Goal: Transaction & Acquisition: Purchase product/service

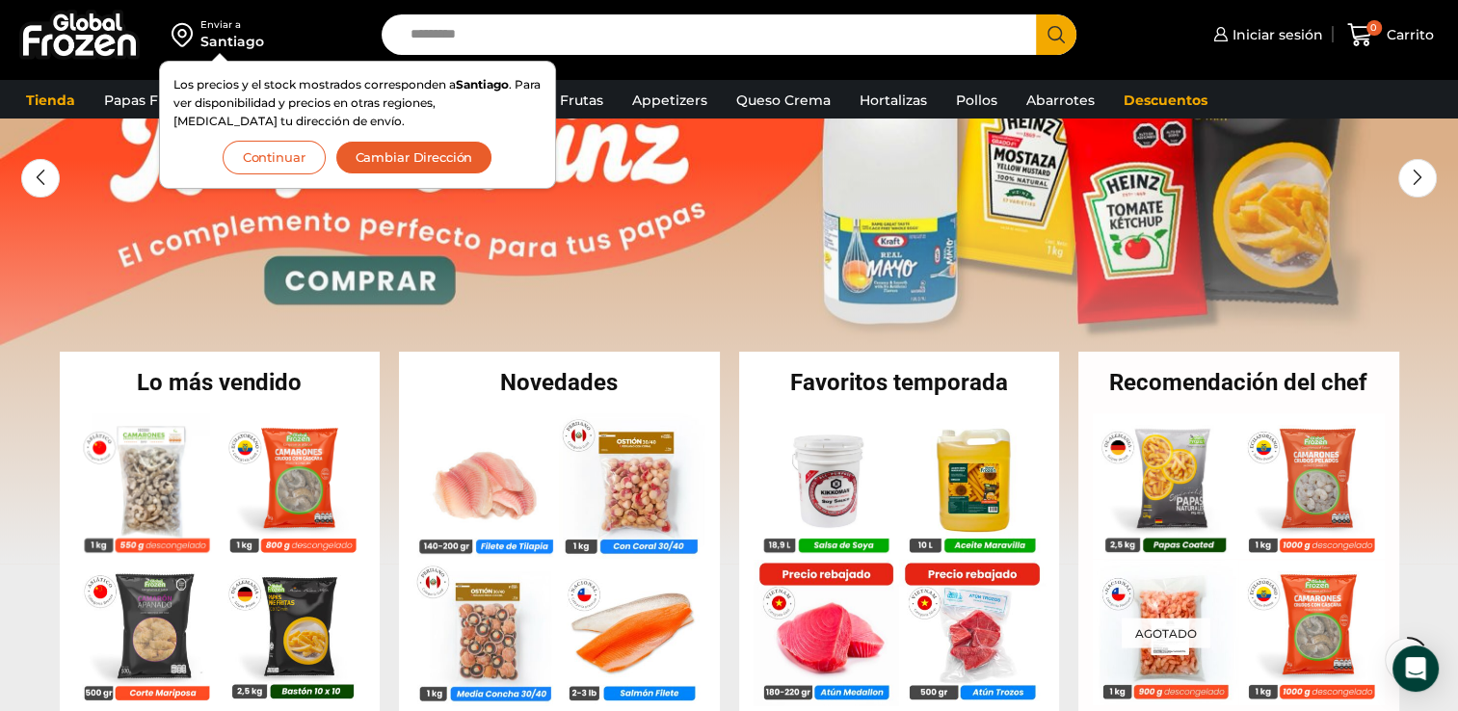
scroll to position [96, 0]
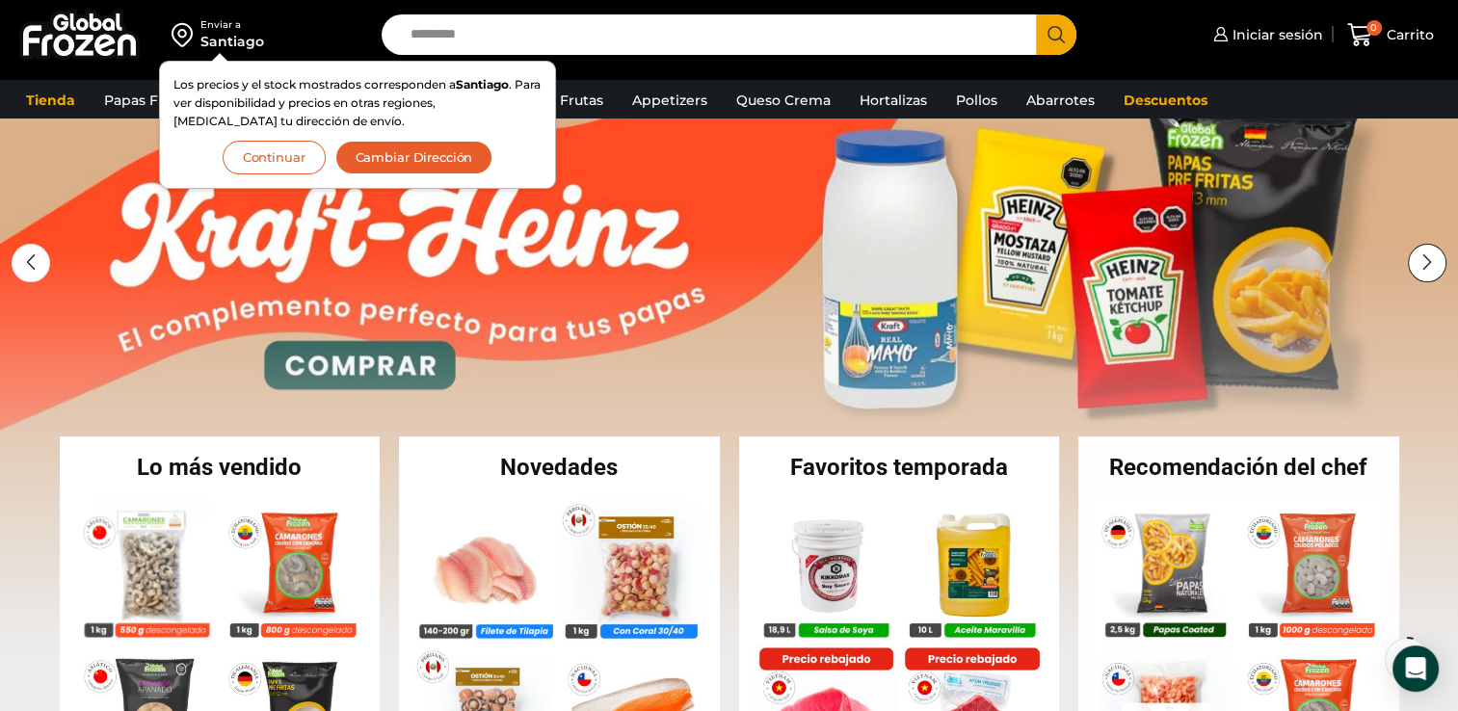
click at [1427, 257] on div "Next slide" at bounding box center [1426, 263] width 39 height 39
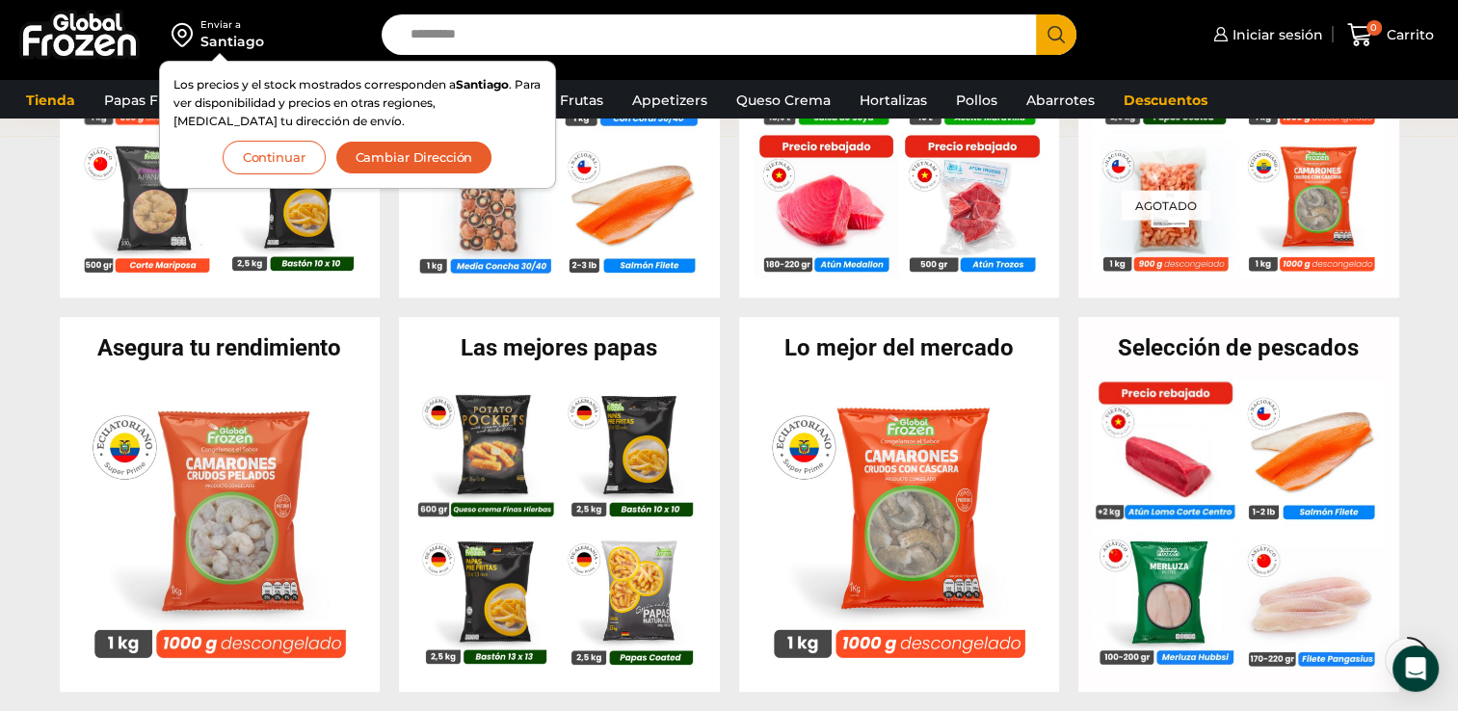
scroll to position [674, 0]
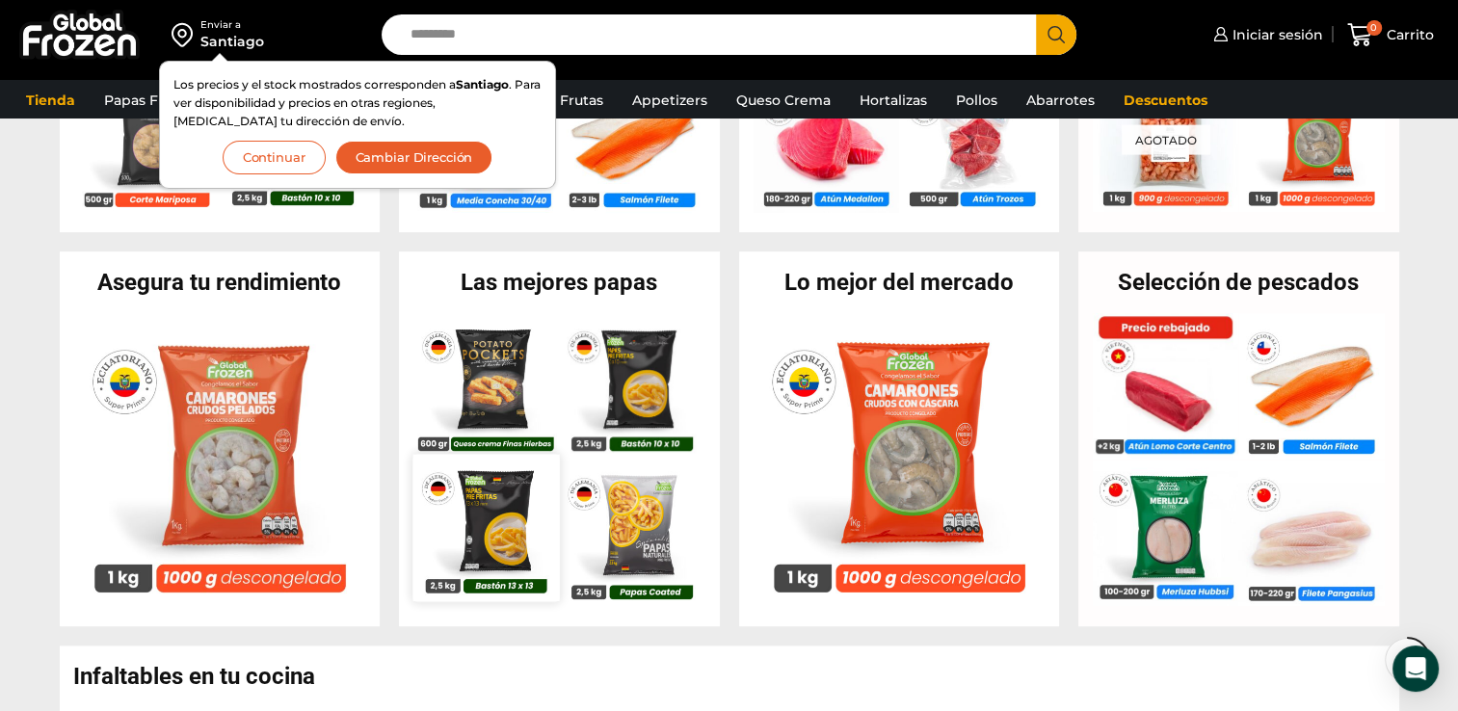
click at [504, 538] on img at bounding box center [485, 528] width 146 height 146
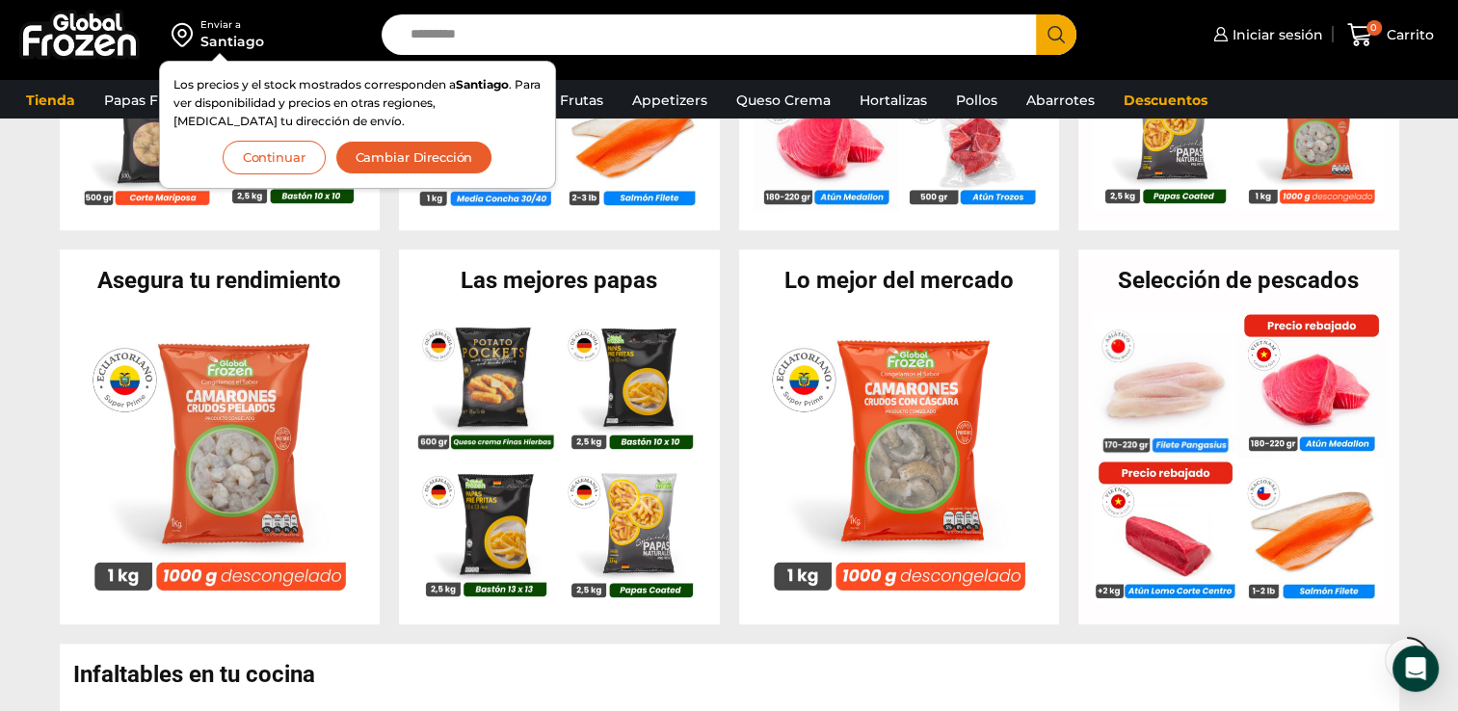
scroll to position [679, 0]
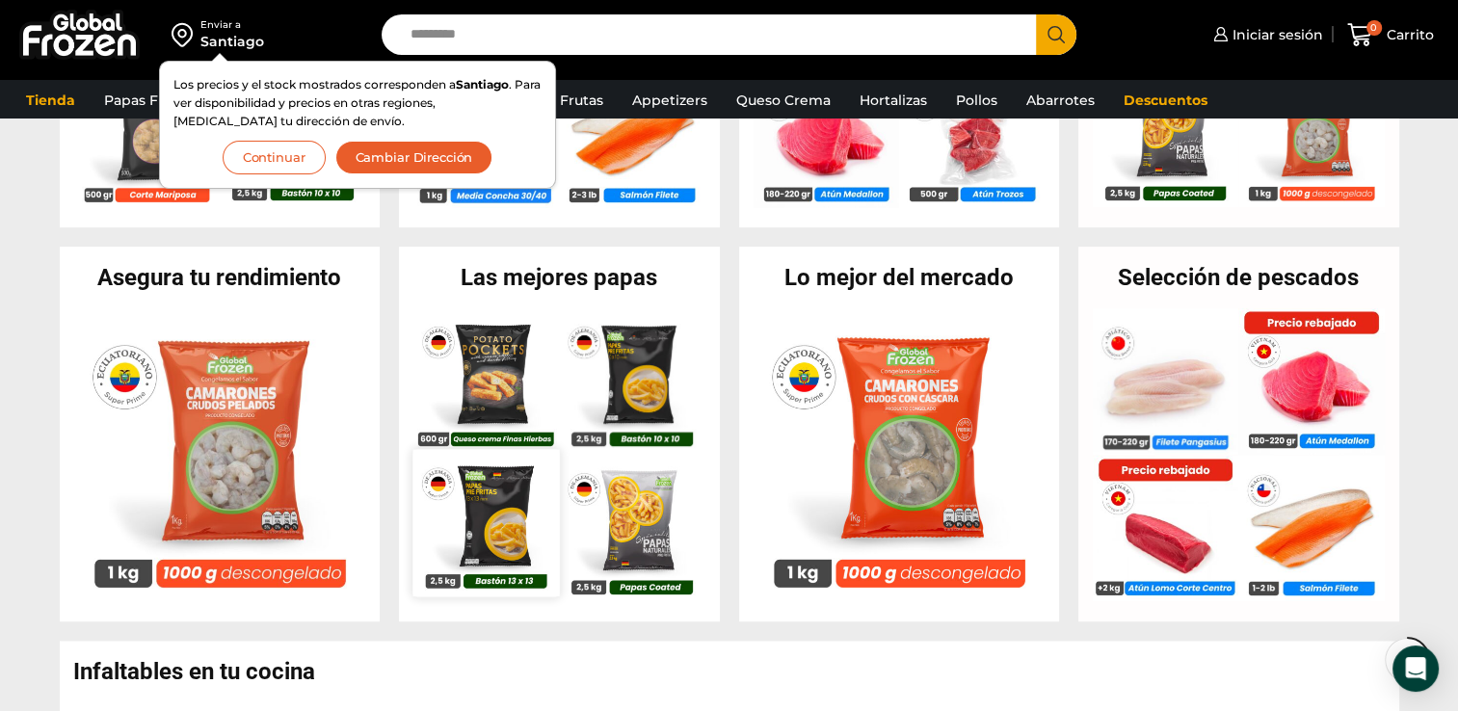
click at [489, 530] on img at bounding box center [485, 523] width 146 height 146
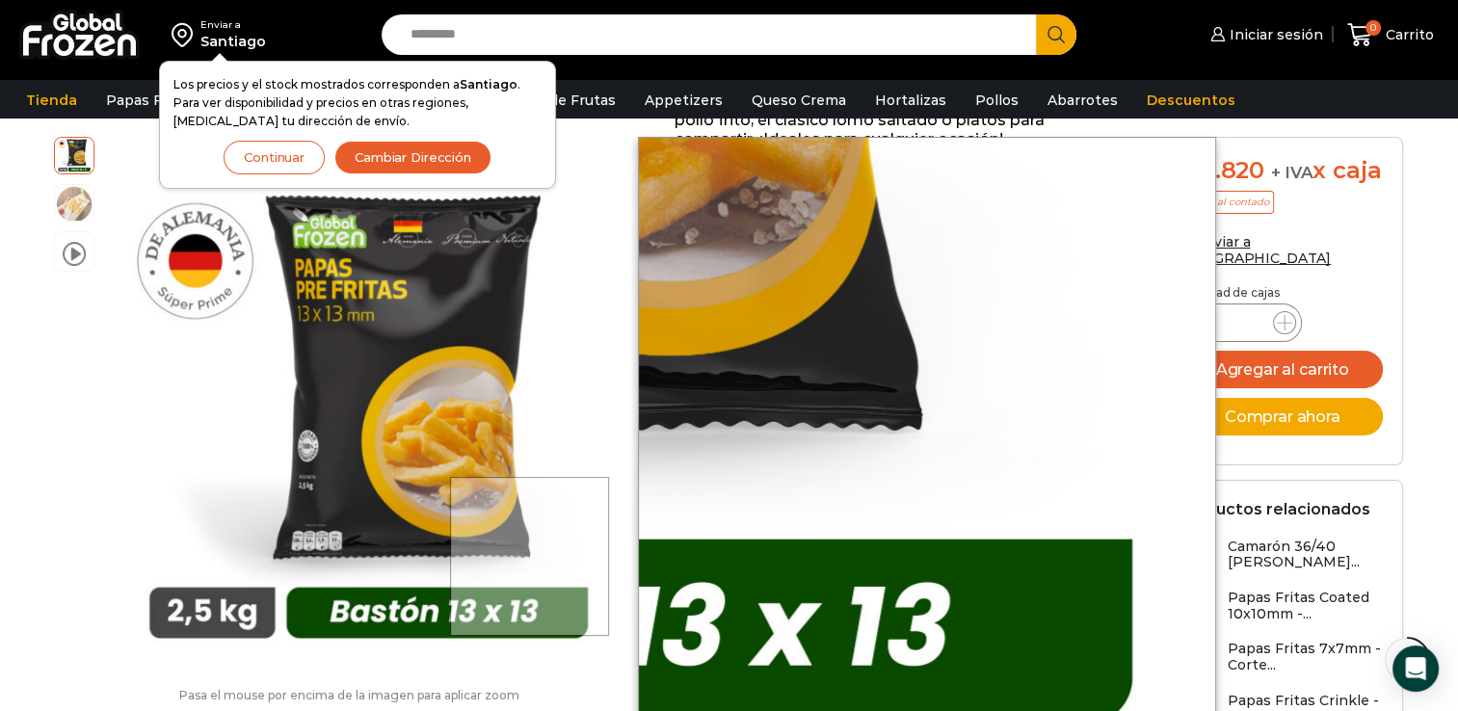
scroll to position [674, 0]
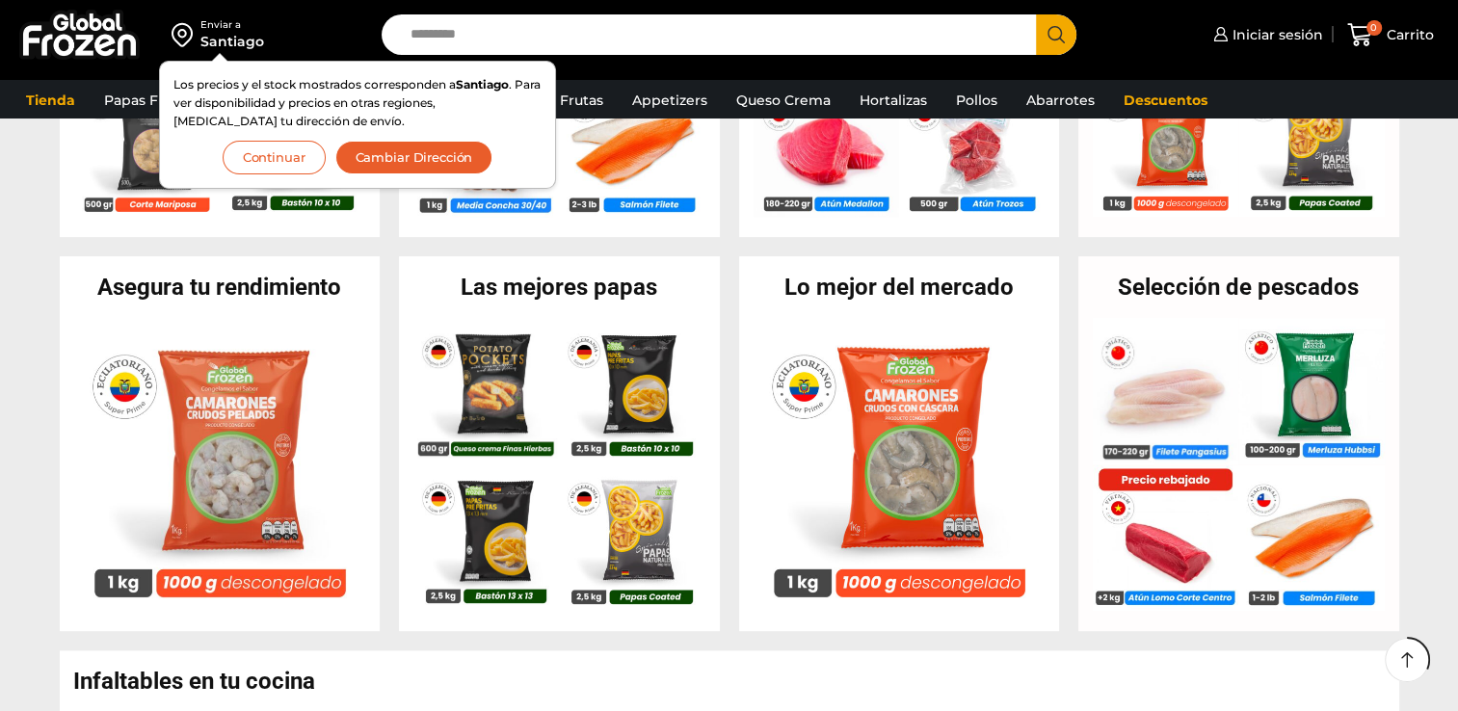
scroll to position [679, 0]
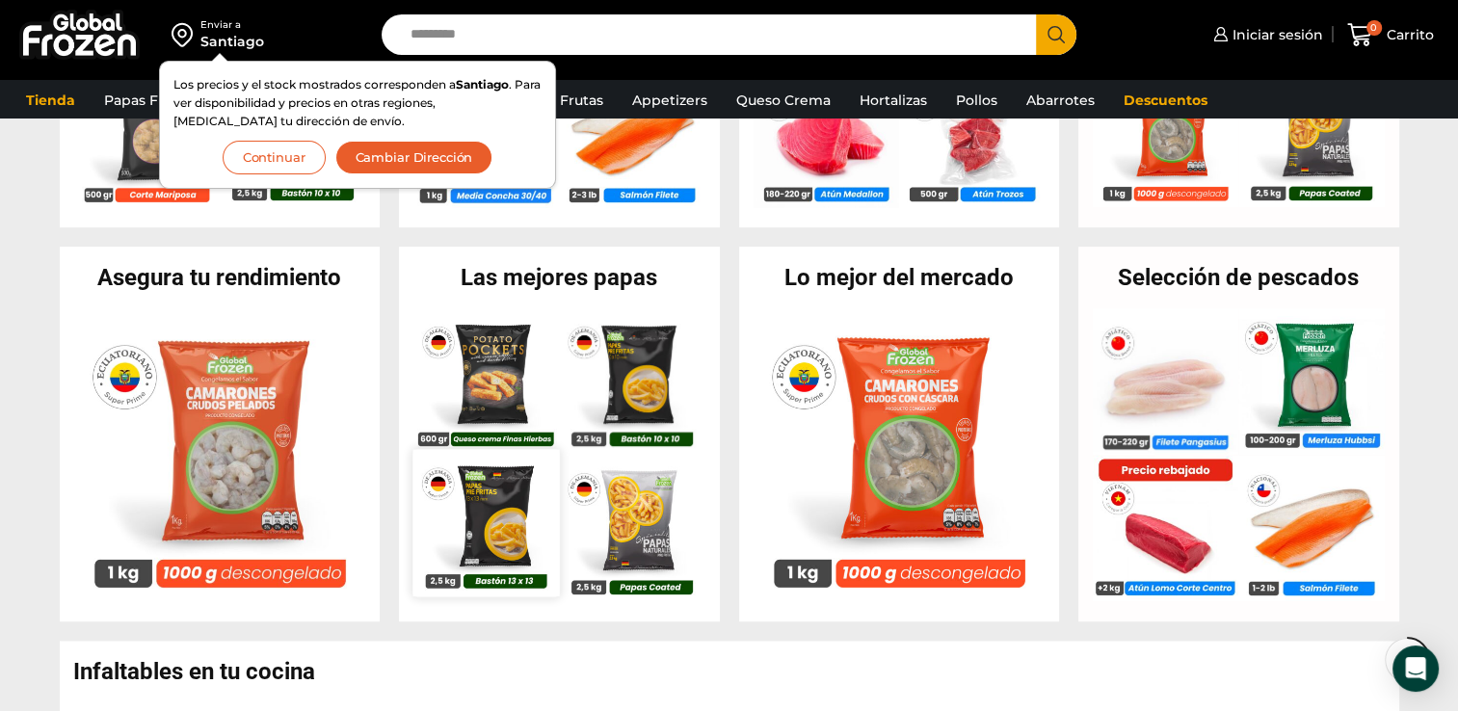
click at [511, 527] on img at bounding box center [485, 523] width 146 height 146
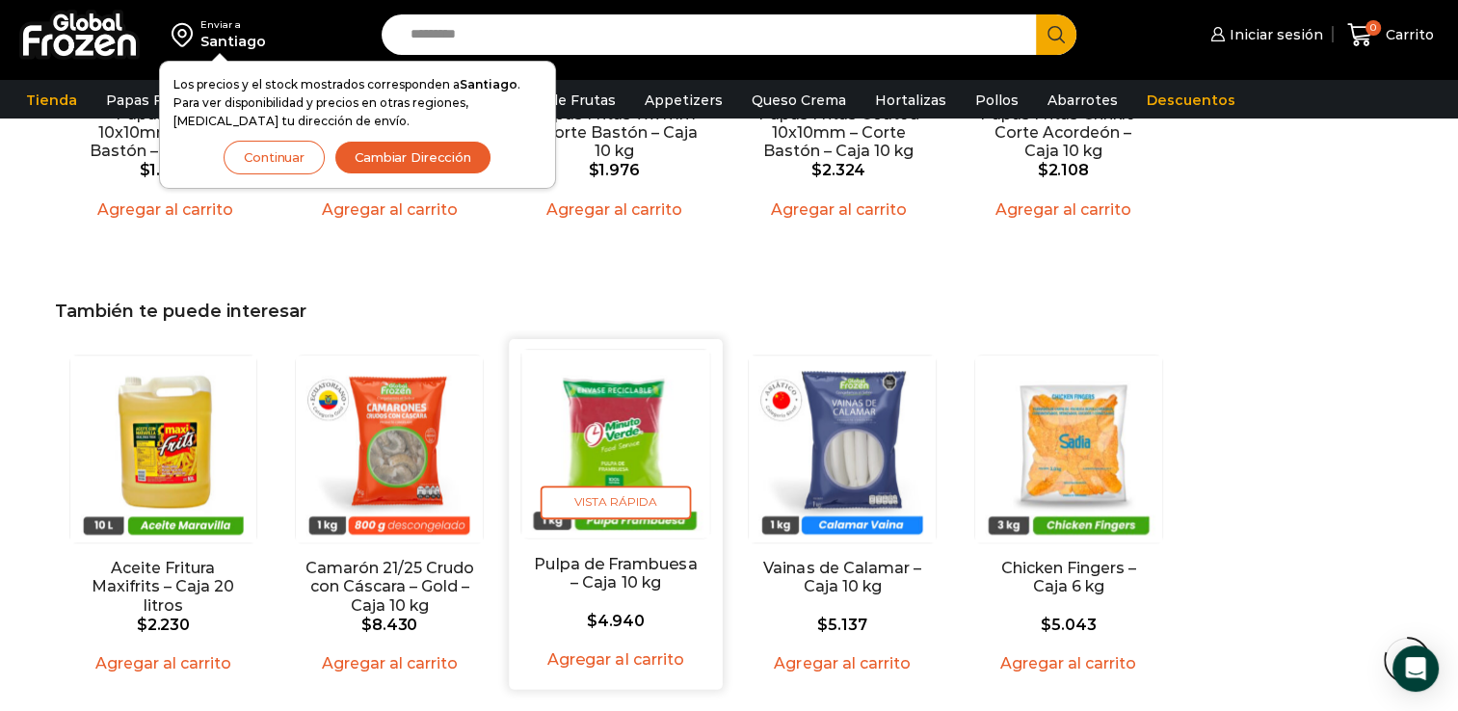
scroll to position [2023, 0]
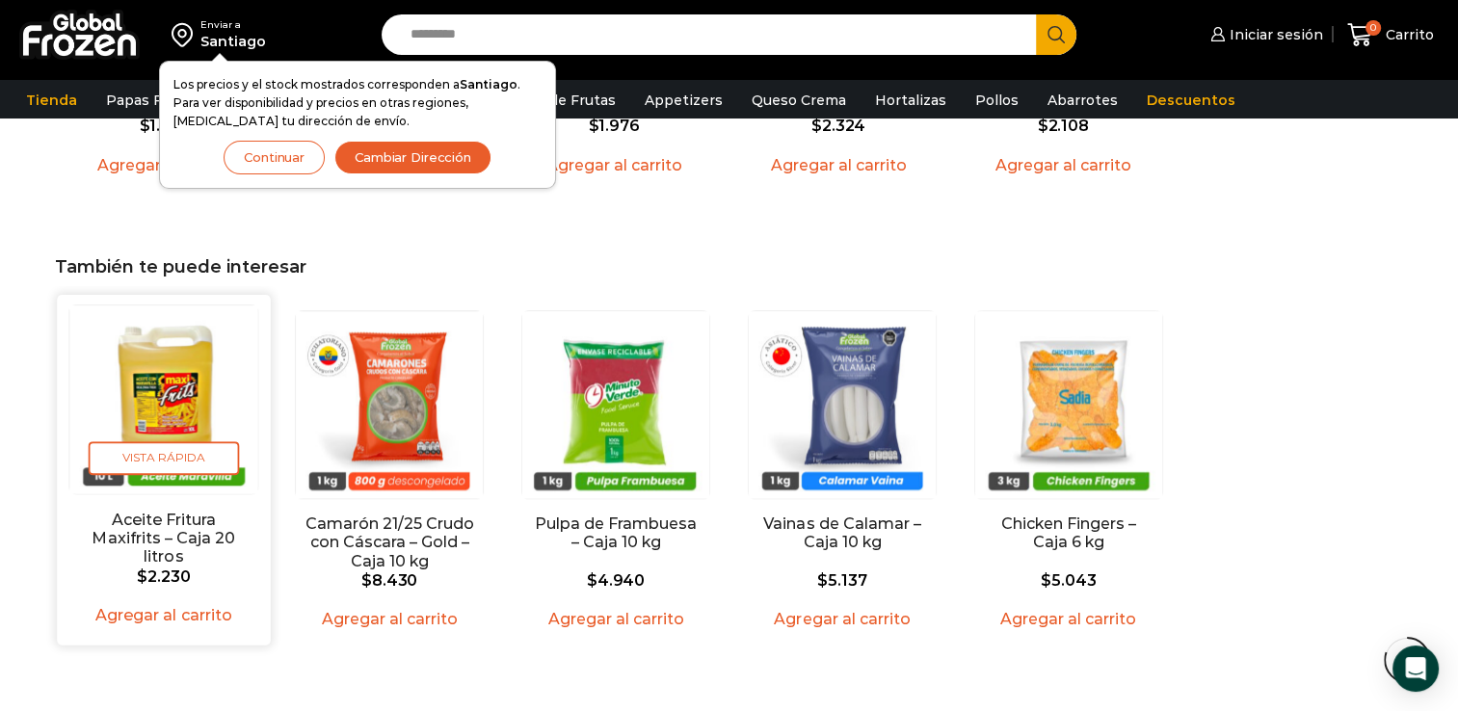
click at [169, 384] on img "1 / 5" at bounding box center [163, 399] width 188 height 188
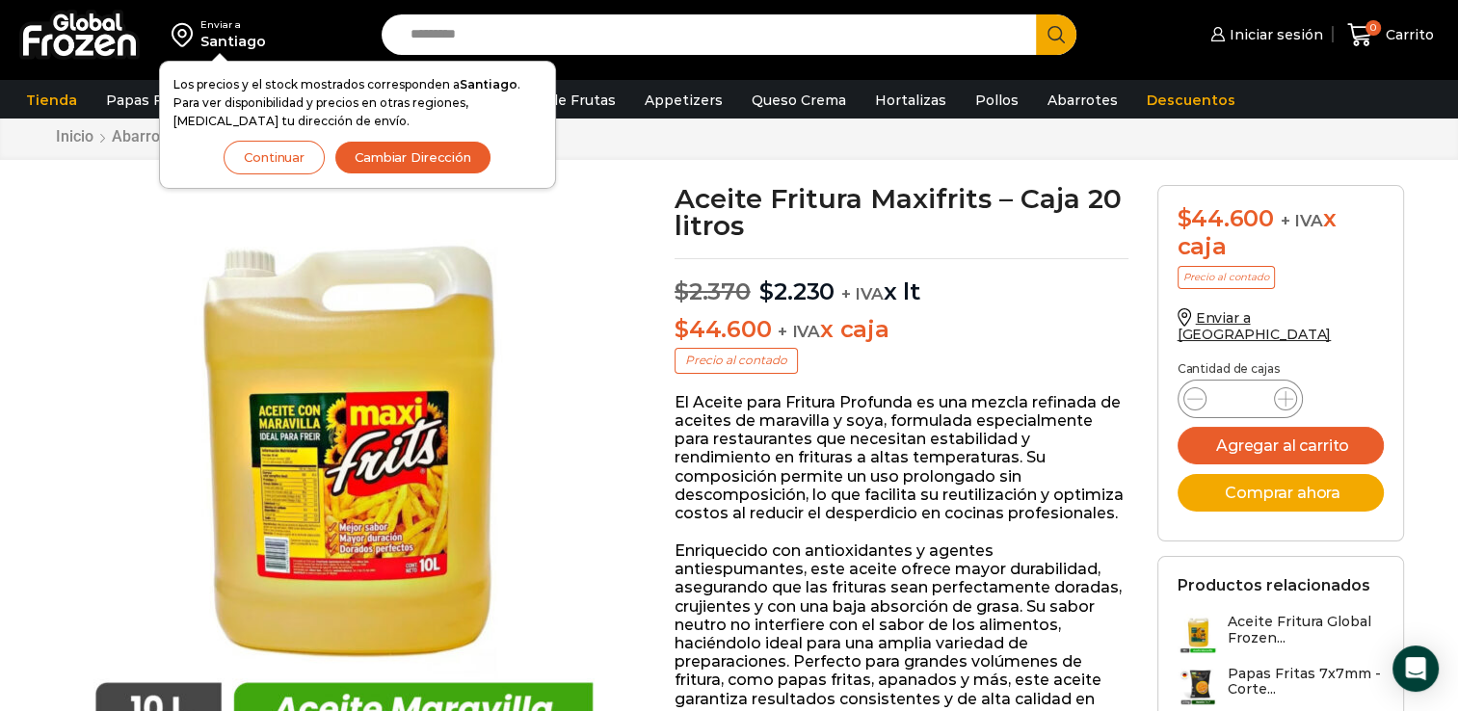
scroll to position [96, 0]
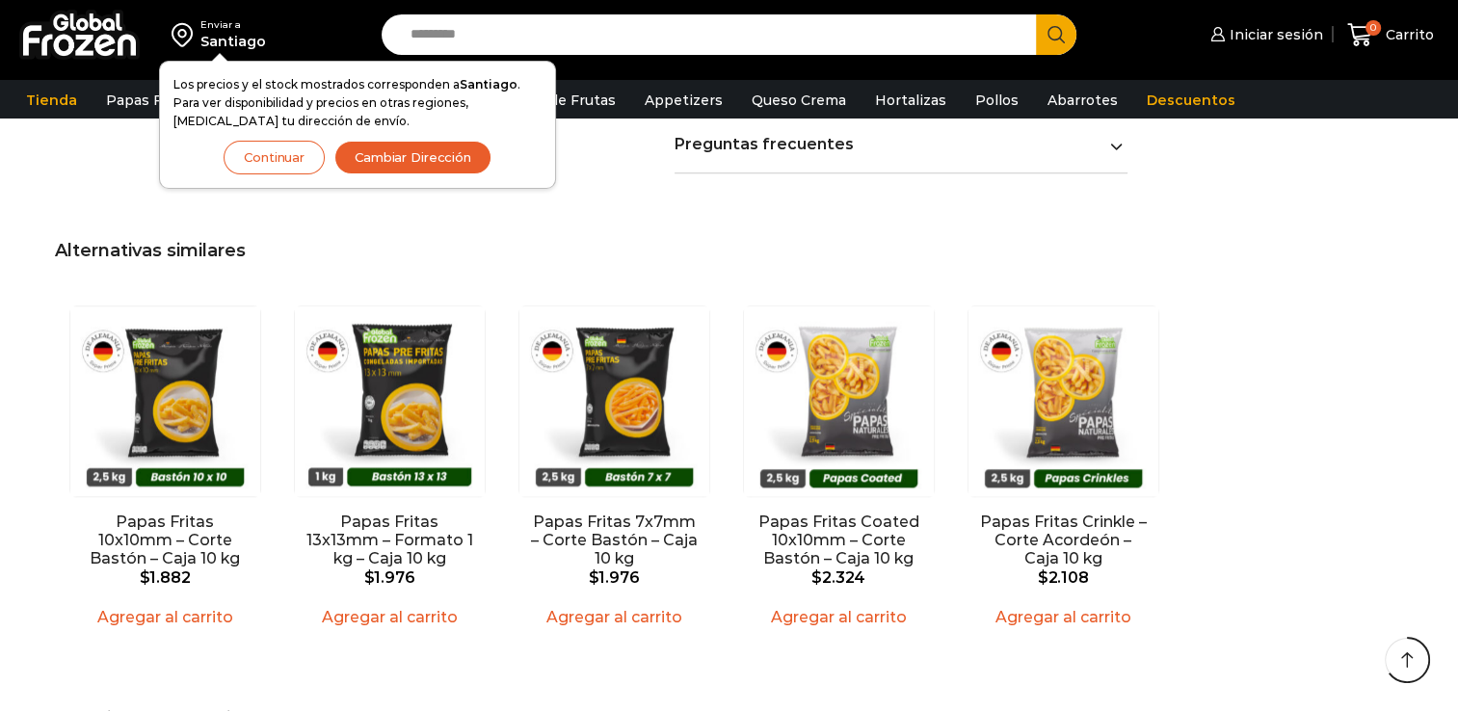
scroll to position [1445, 0]
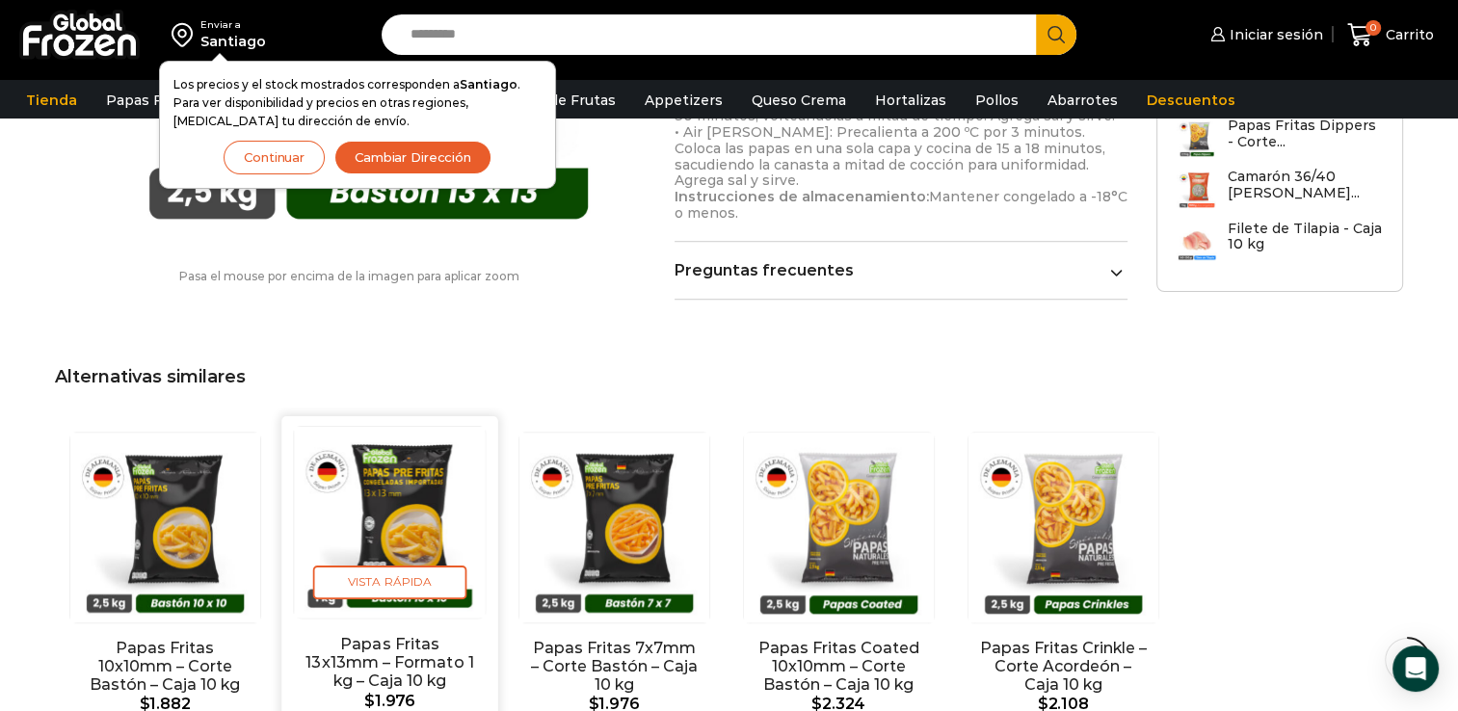
click at [455, 528] on img "2 / 5" at bounding box center [389, 521] width 191 height 191
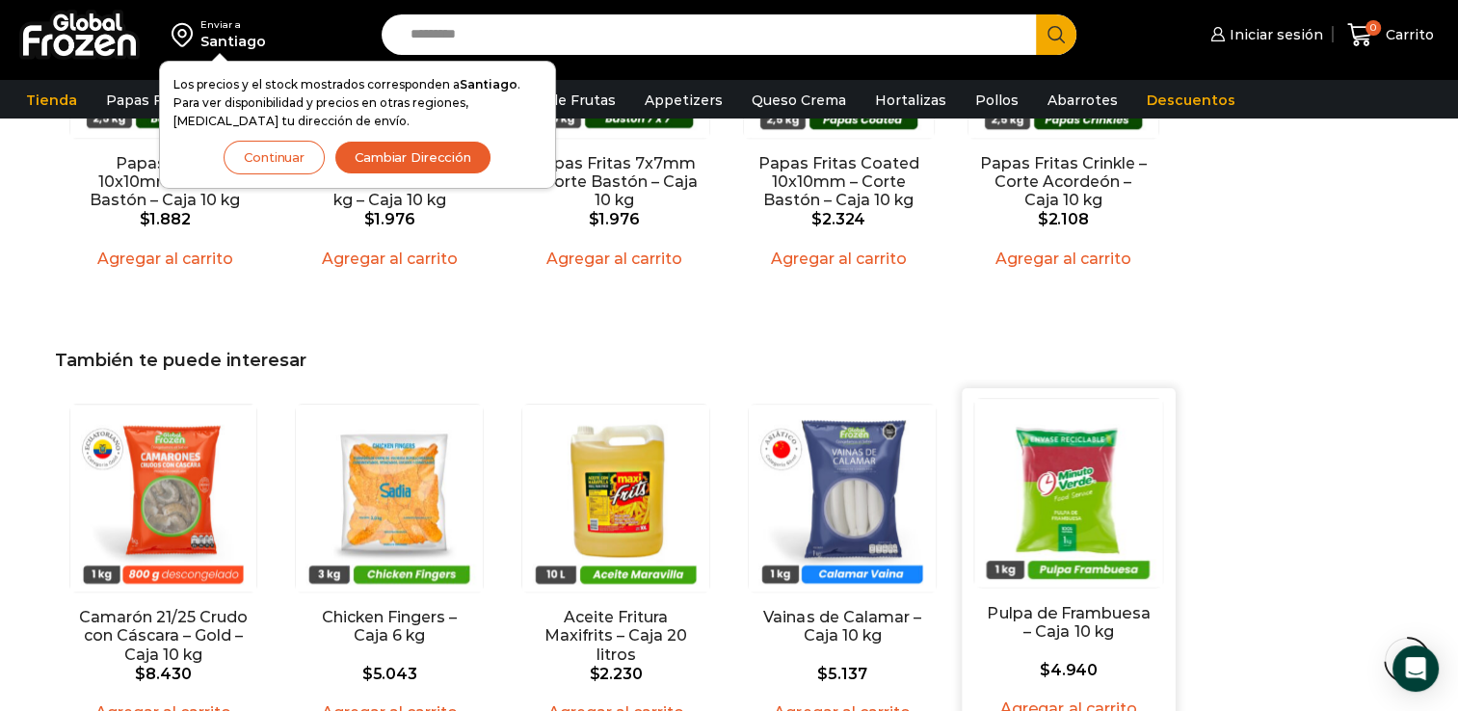
scroll to position [1948, 0]
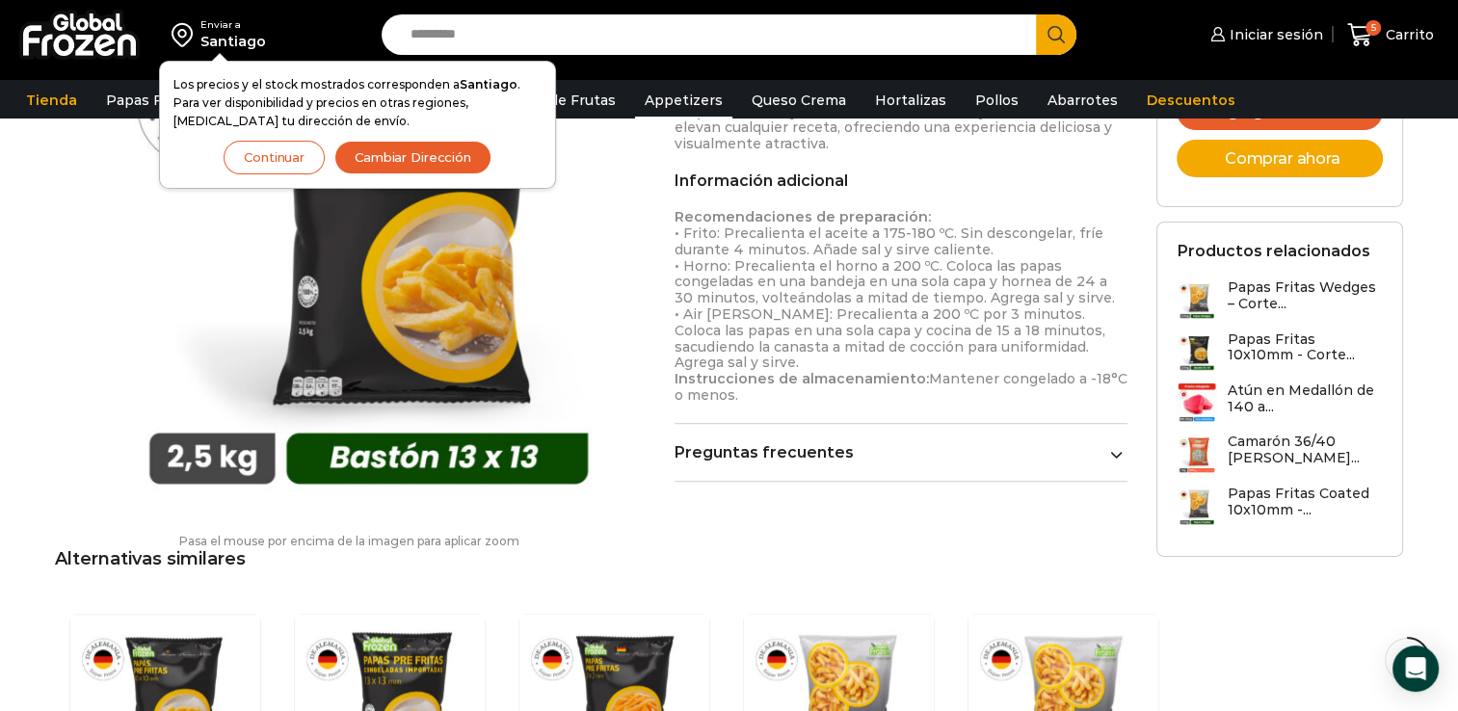
scroll to position [1177, 0]
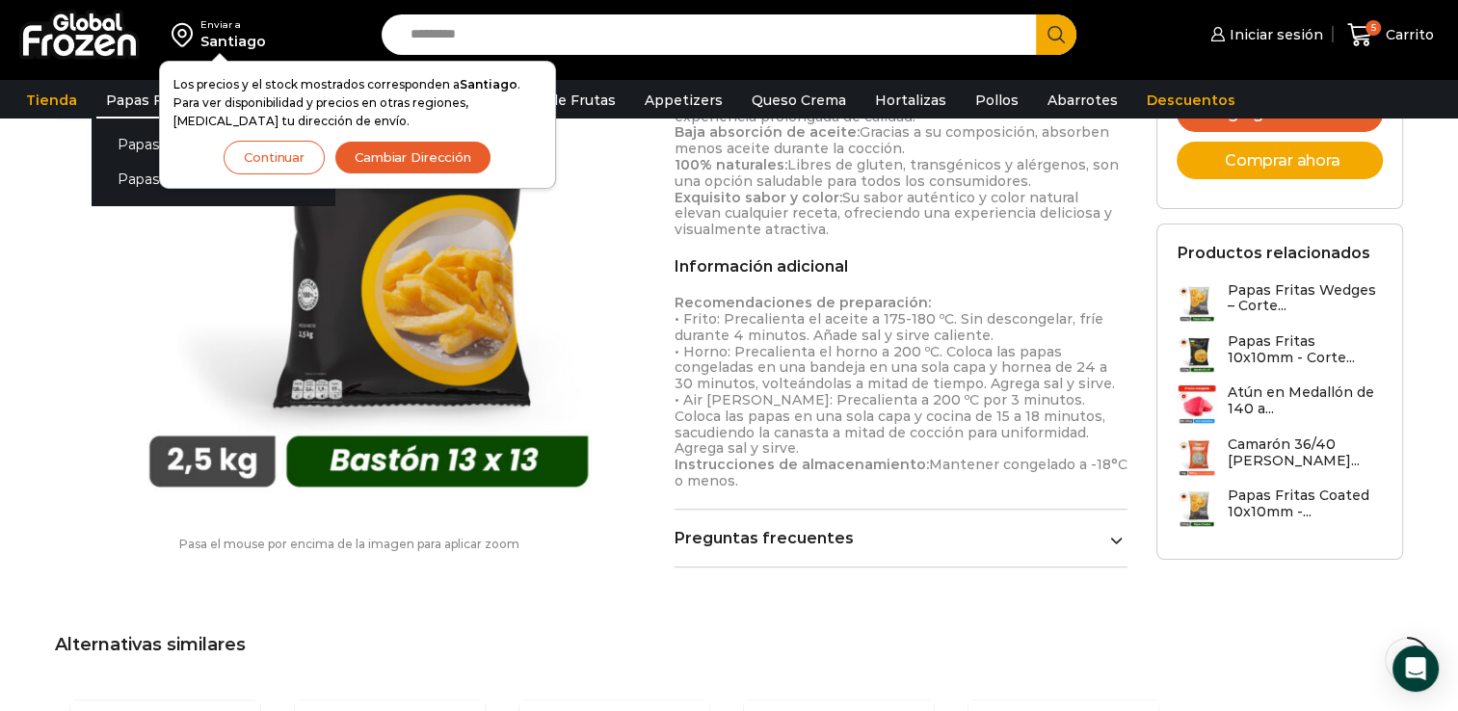
click at [127, 93] on link "Papas Fritas" at bounding box center [149, 100] width 107 height 37
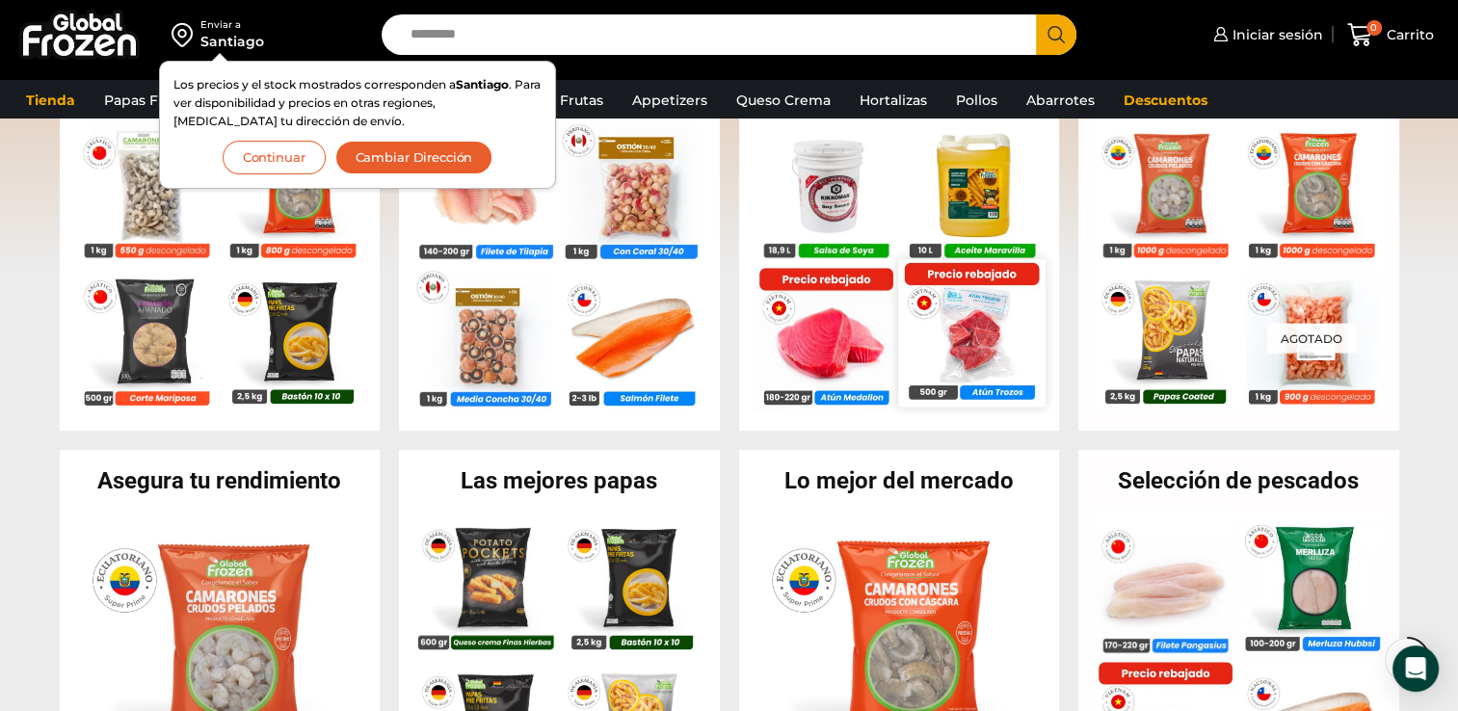
scroll to position [482, 0]
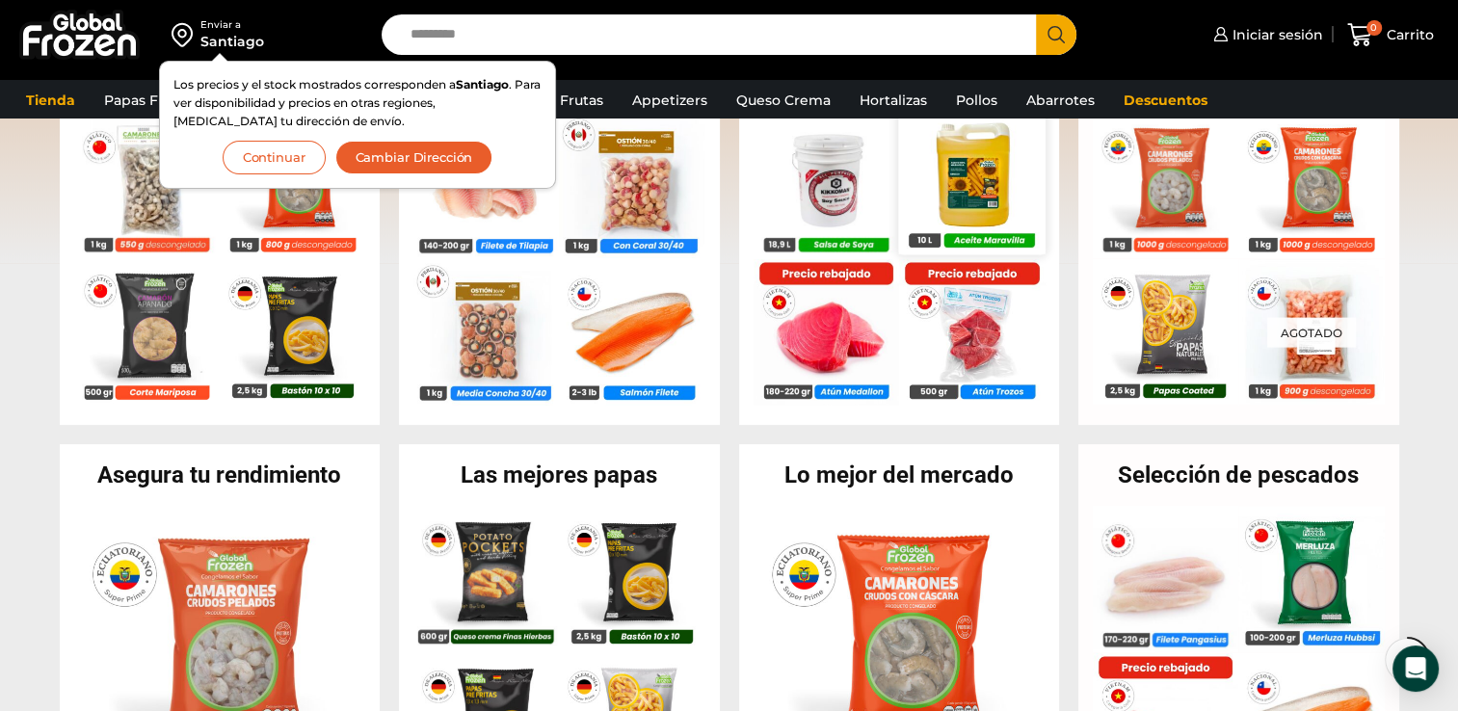
click at [977, 212] on img at bounding box center [971, 180] width 146 height 146
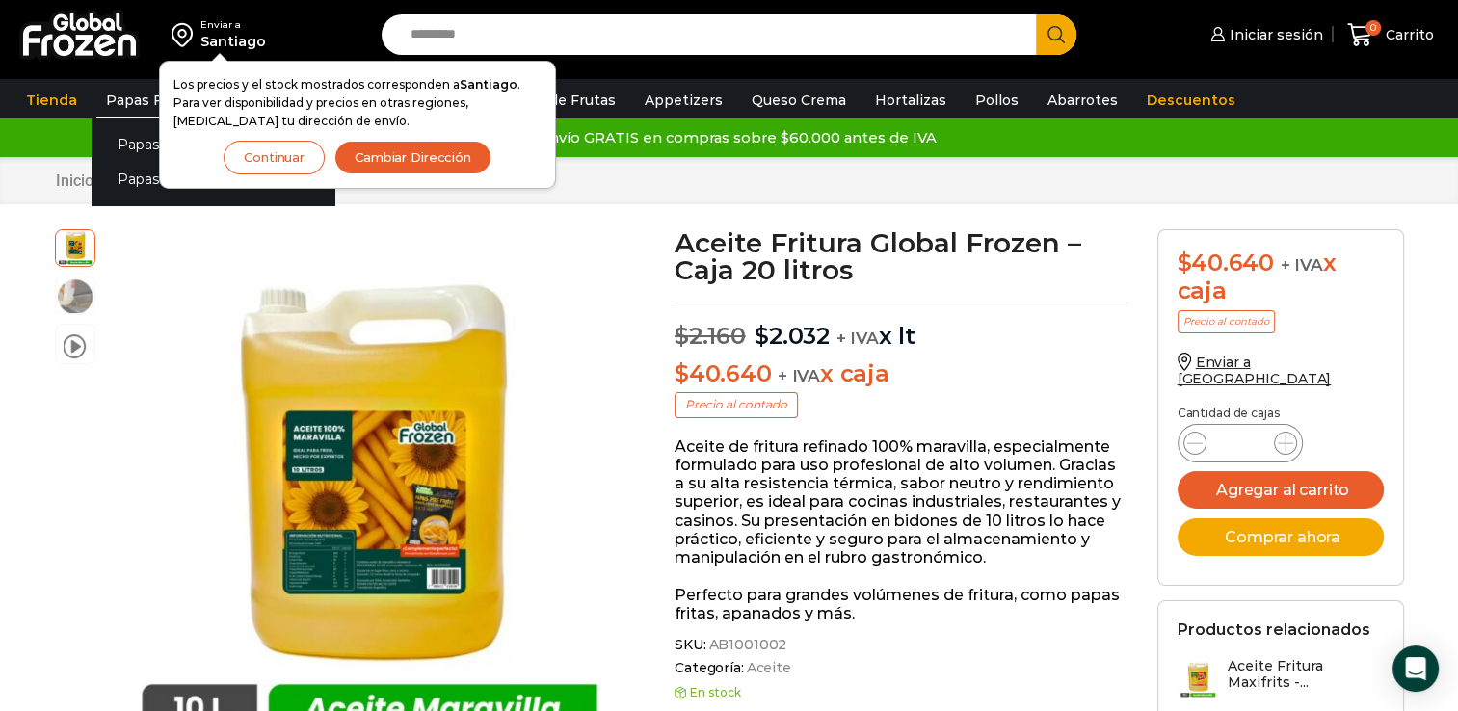
click at [122, 101] on link "Papas Fritas" at bounding box center [149, 100] width 107 height 37
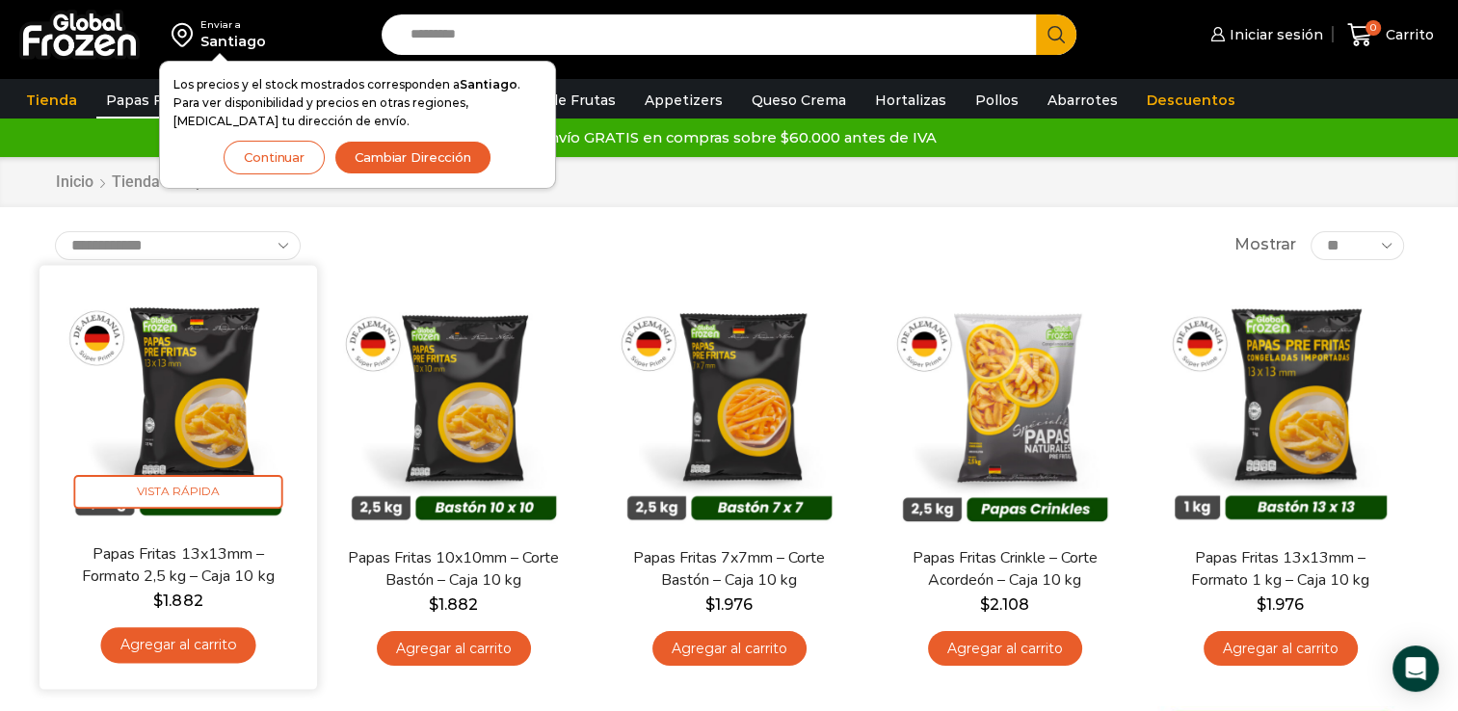
click at [208, 630] on link "Agregar al carrito" at bounding box center [177, 645] width 155 height 36
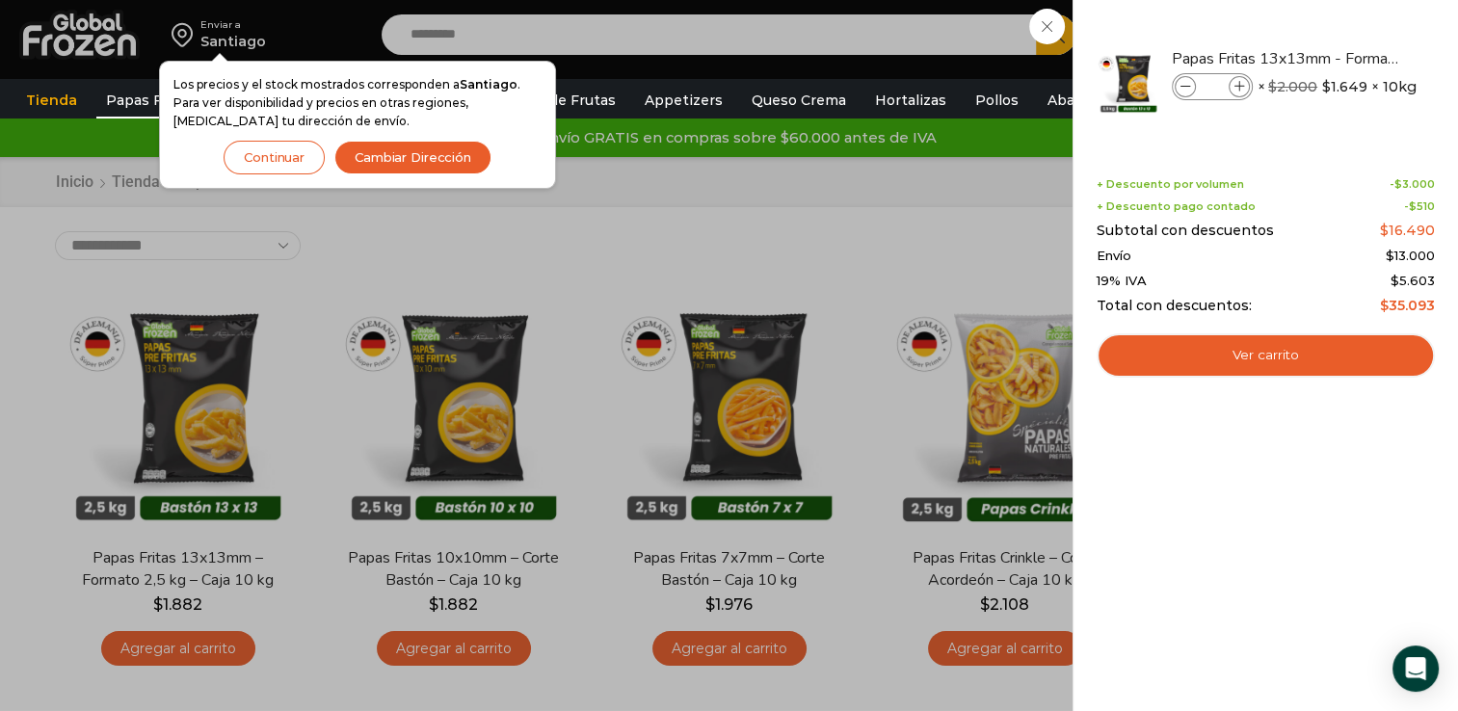
click at [1342, 58] on div "1 [GEOGRAPHIC_DATA] 1 1 Shopping Cart *" at bounding box center [1390, 35] width 96 height 45
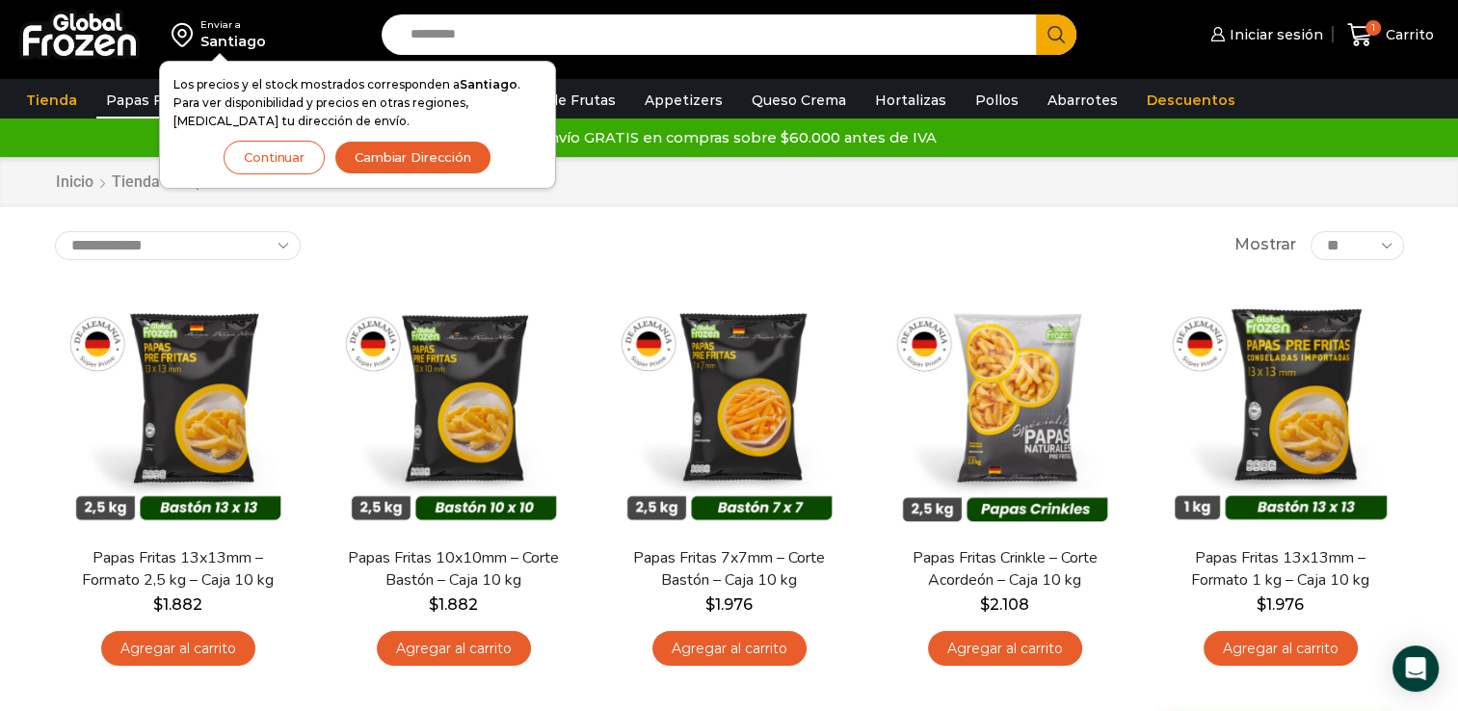
click at [212, 652] on link "Agregar al carrito" at bounding box center [178, 649] width 154 height 36
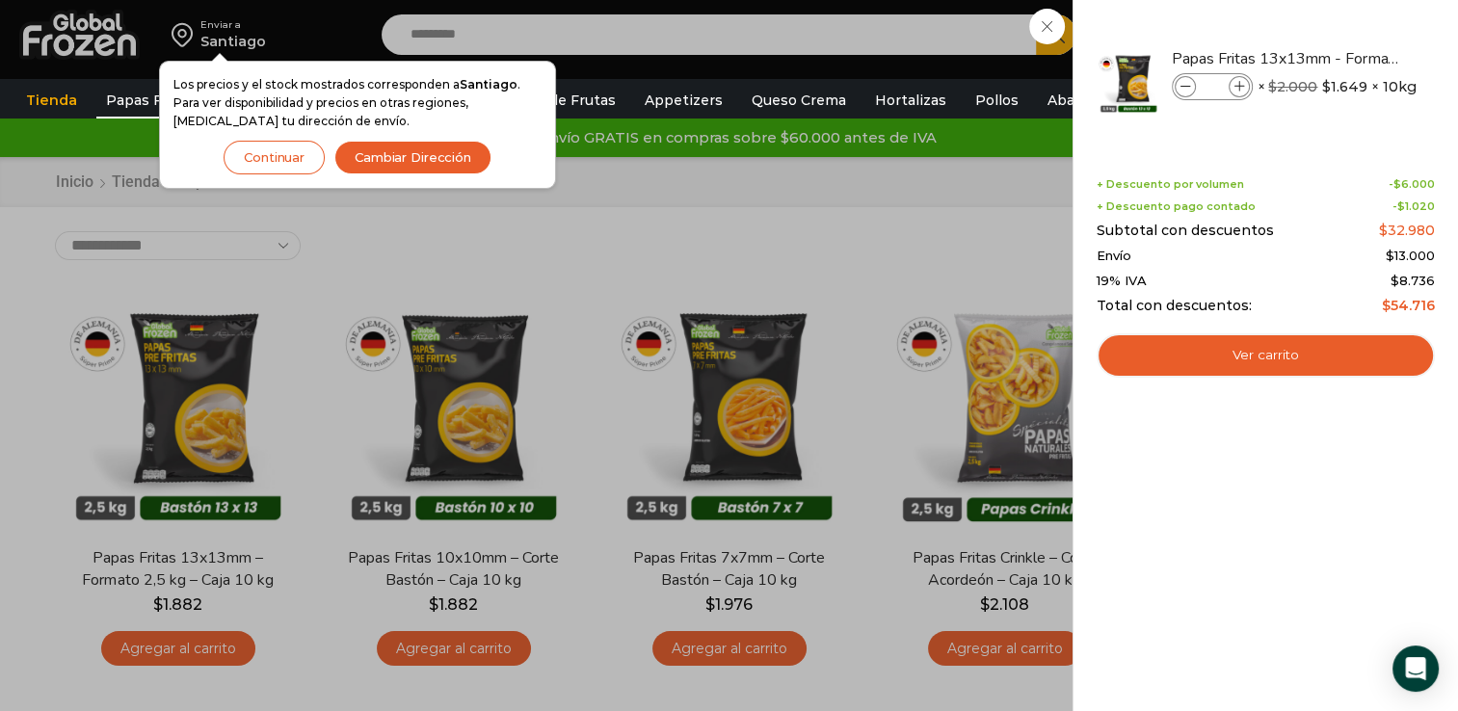
click at [1342, 58] on div "2 [GEOGRAPHIC_DATA] 2 2 Shopping Cart *" at bounding box center [1390, 35] width 96 height 45
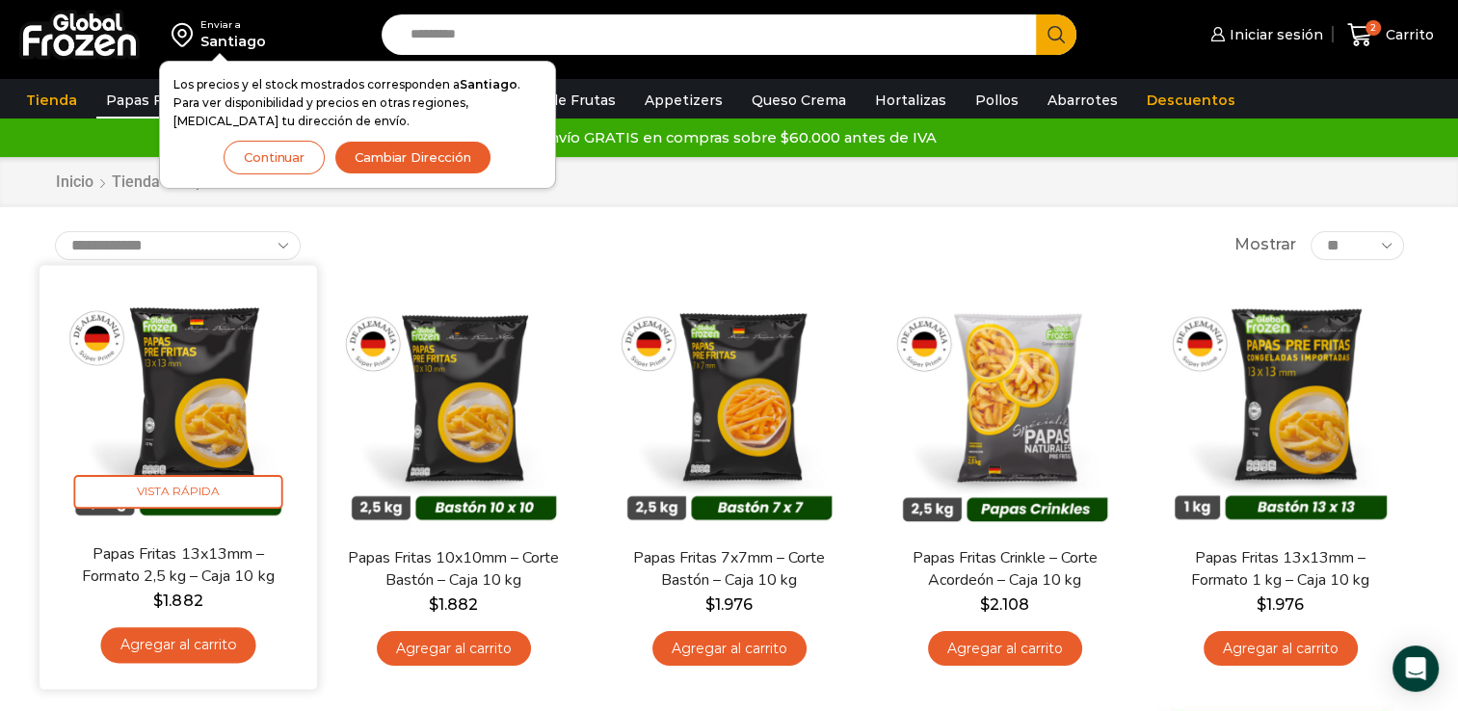
click at [212, 648] on link "Agregar al carrito" at bounding box center [177, 645] width 155 height 36
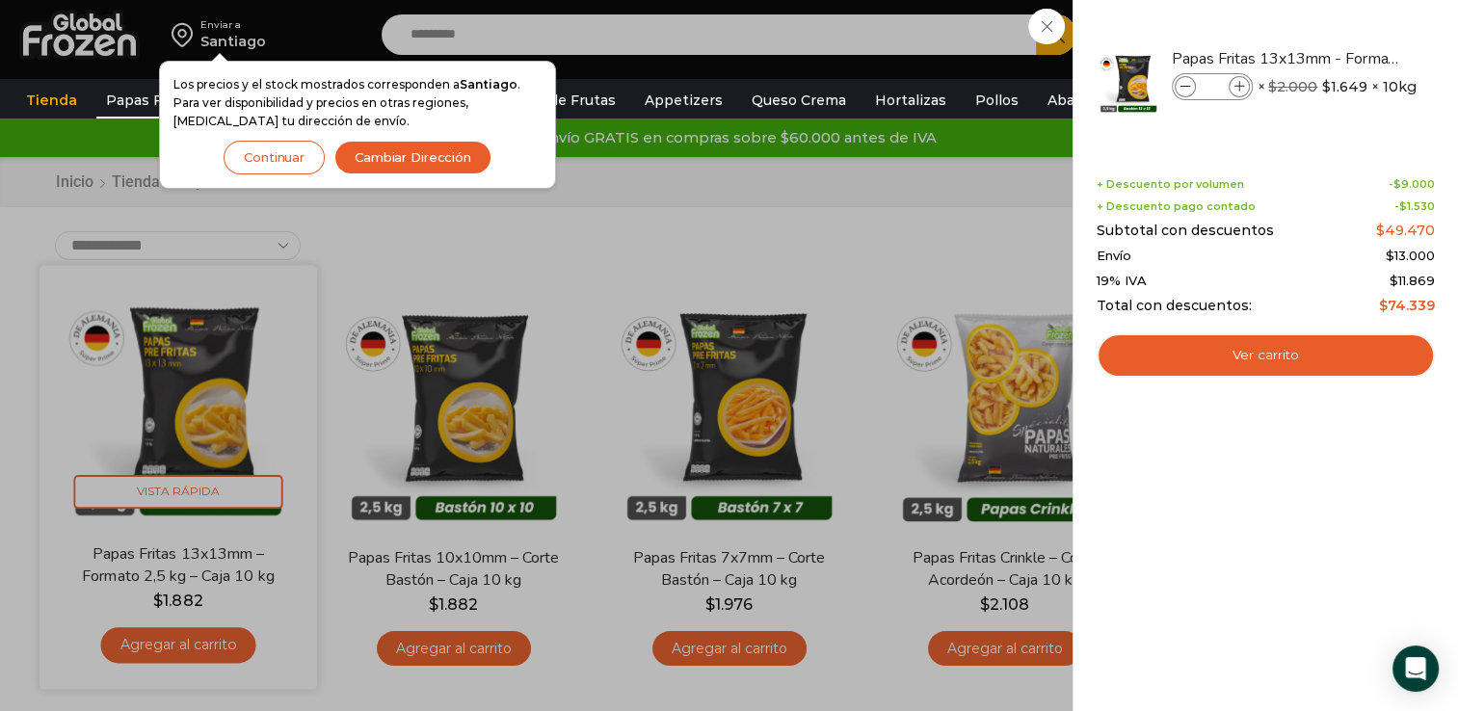
click at [1342, 58] on div "3 Carrito 3 3 Shopping Cart *" at bounding box center [1390, 35] width 96 height 45
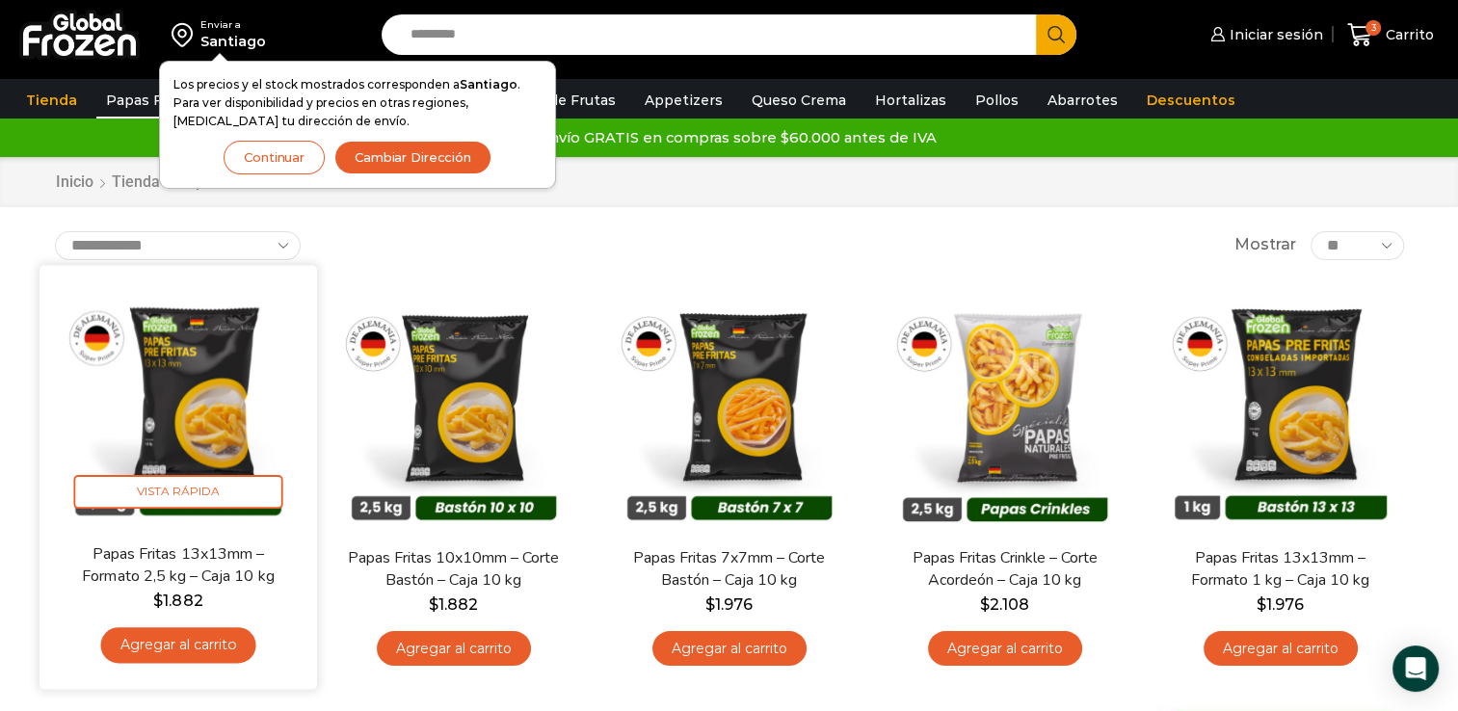
click at [212, 648] on link "Agregar al carrito" at bounding box center [177, 645] width 155 height 36
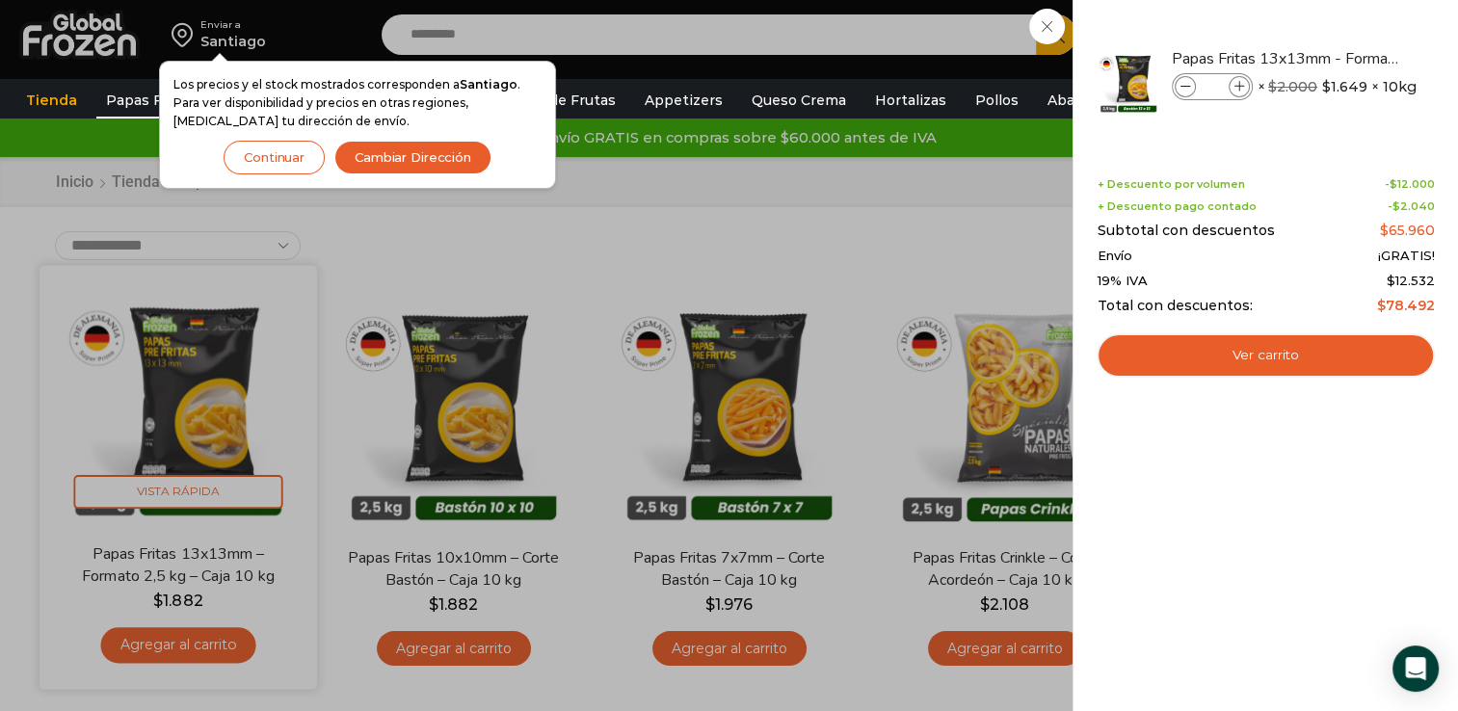
click at [1342, 58] on div "4 Carrito 4 4 Shopping Cart" at bounding box center [1390, 35] width 96 height 45
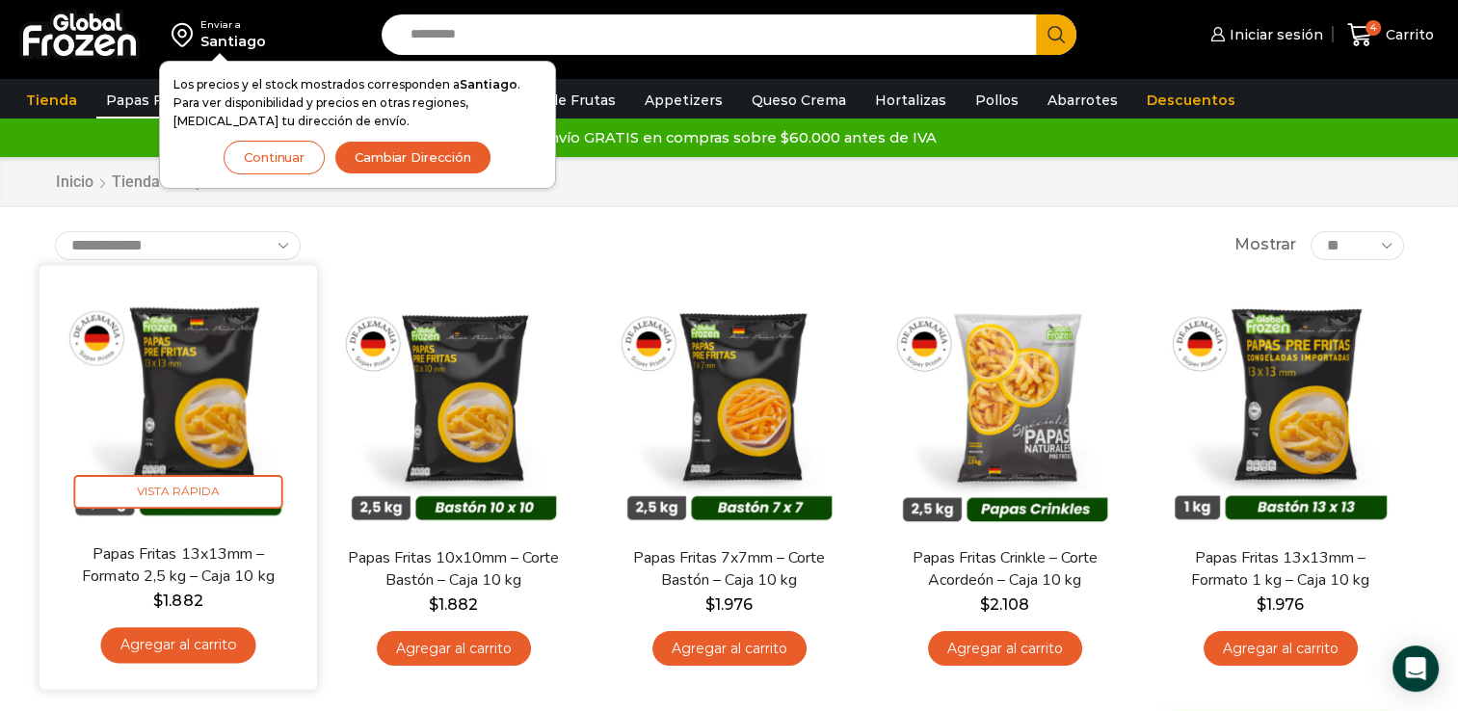
click at [212, 648] on link "Agregar al carrito" at bounding box center [177, 645] width 155 height 36
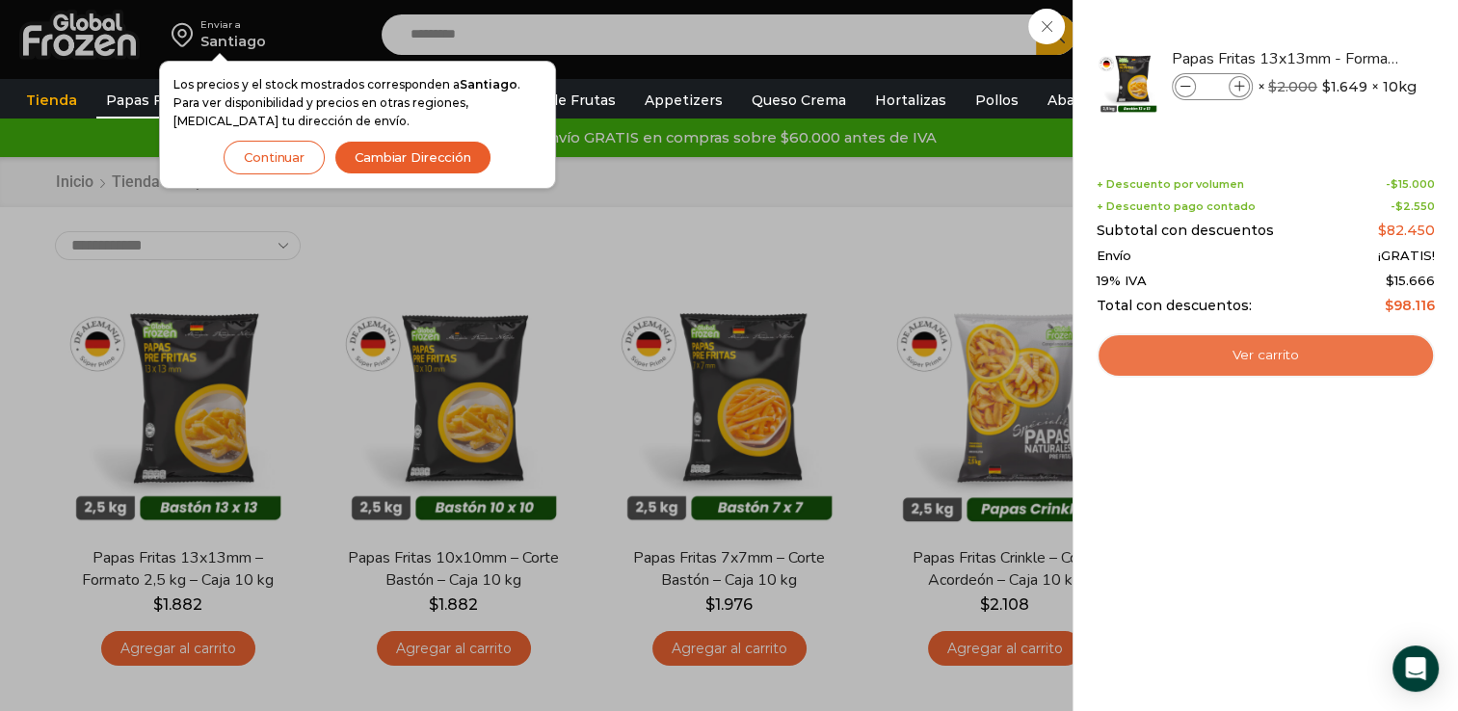
click at [1261, 363] on link "Ver carrito" at bounding box center [1265, 355] width 338 height 44
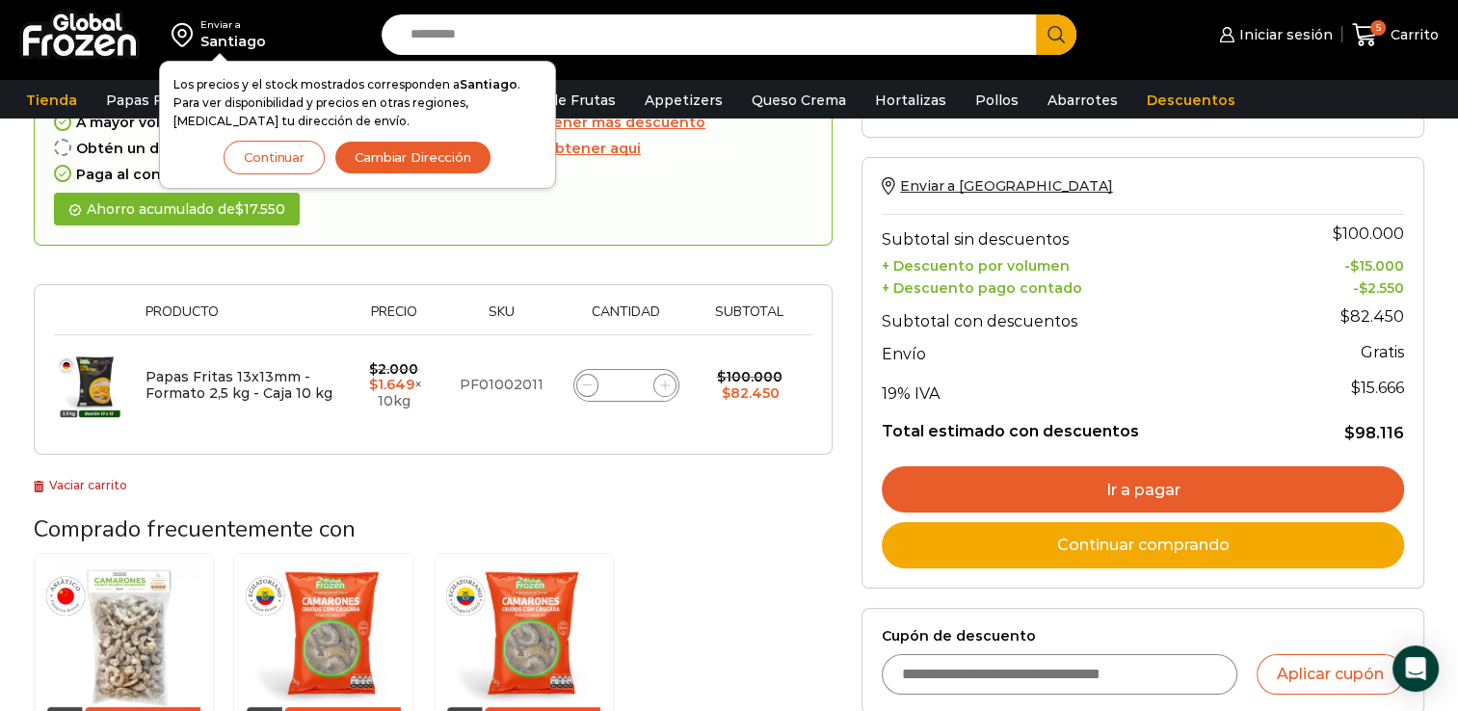
scroll to position [289, 0]
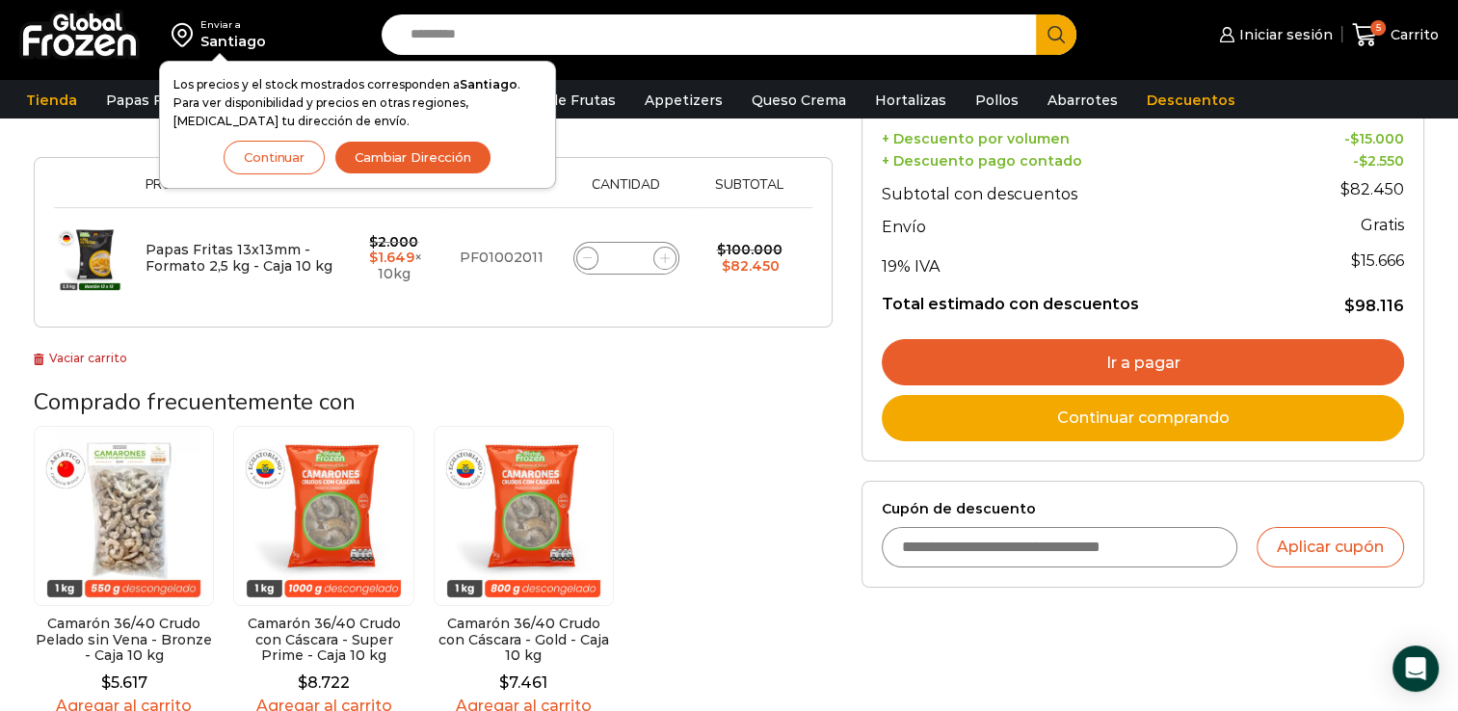
click at [1099, 538] on input "Cupón de descuento" at bounding box center [1058, 547] width 355 height 40
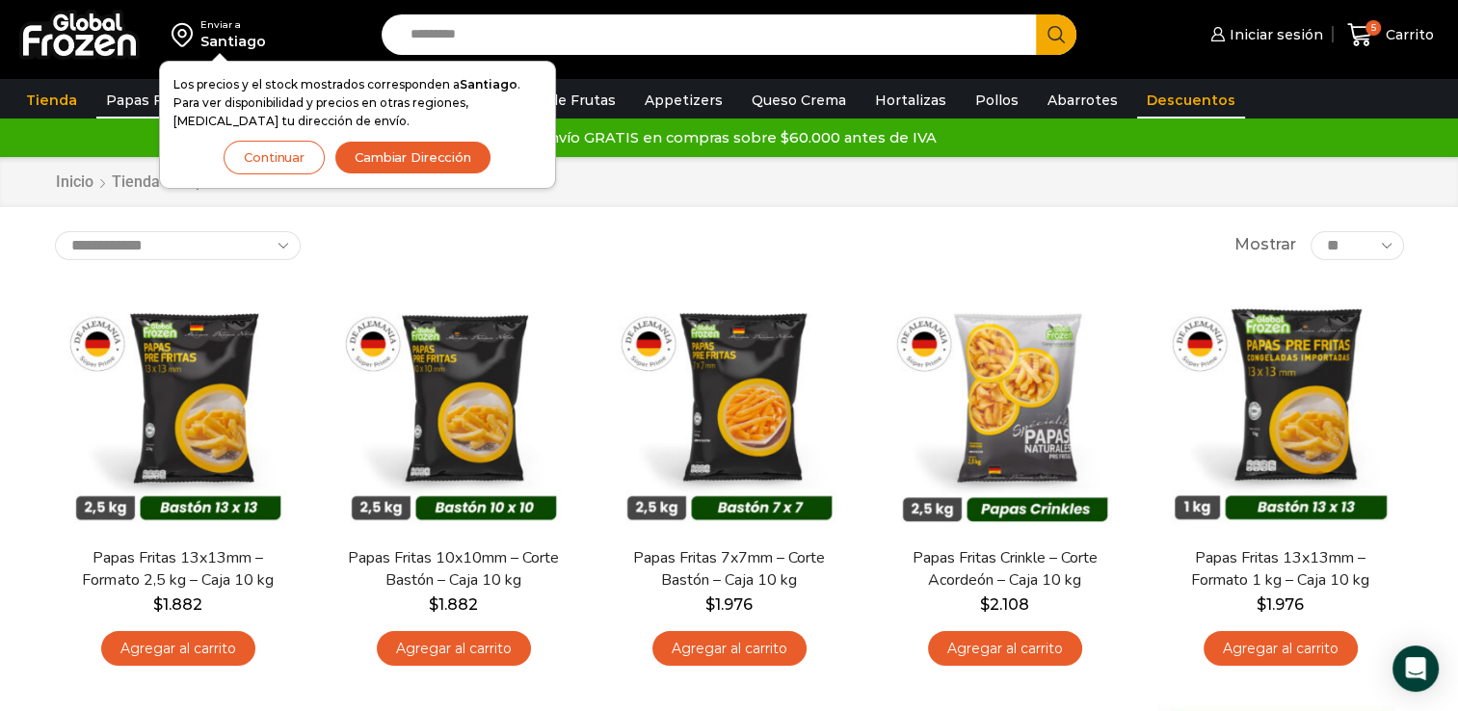
click at [1148, 95] on link "Descuentos" at bounding box center [1191, 100] width 108 height 37
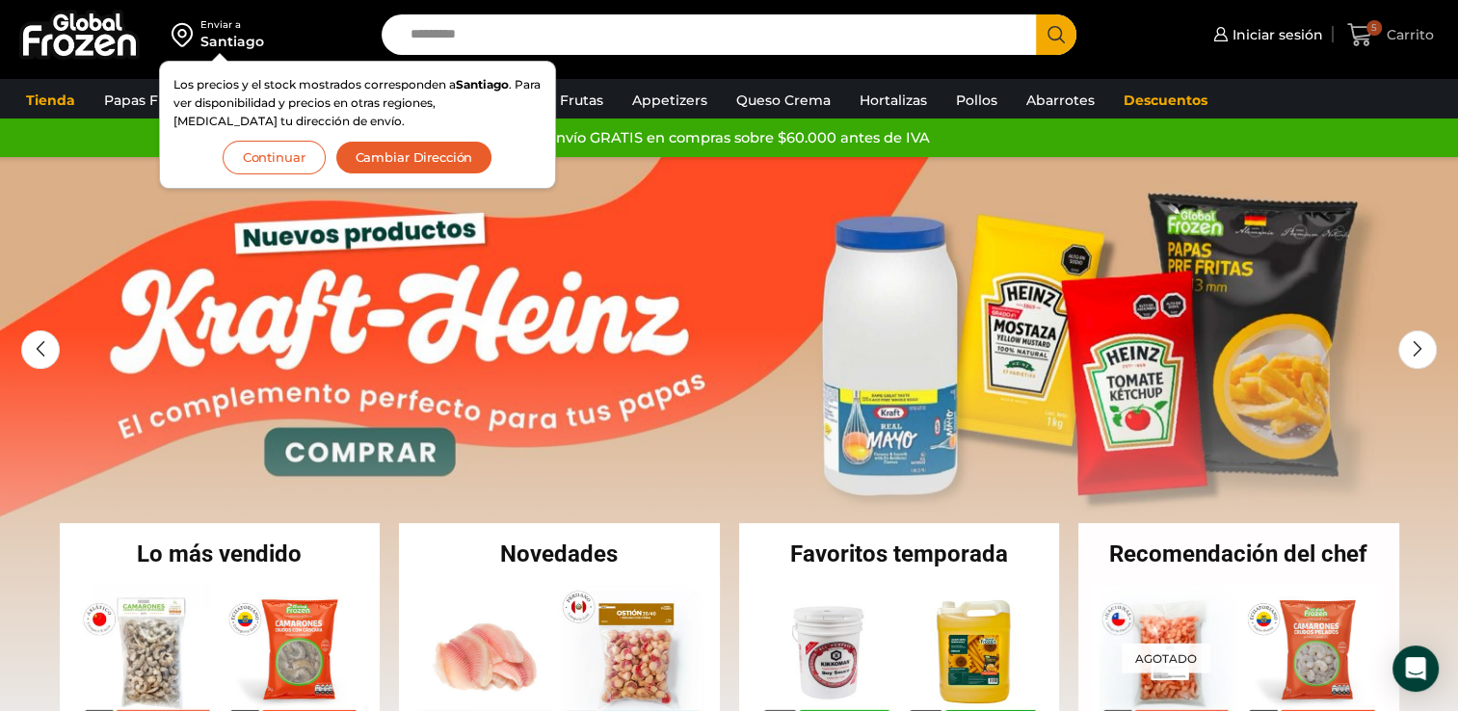
click at [1364, 32] on icon at bounding box center [1360, 35] width 26 height 26
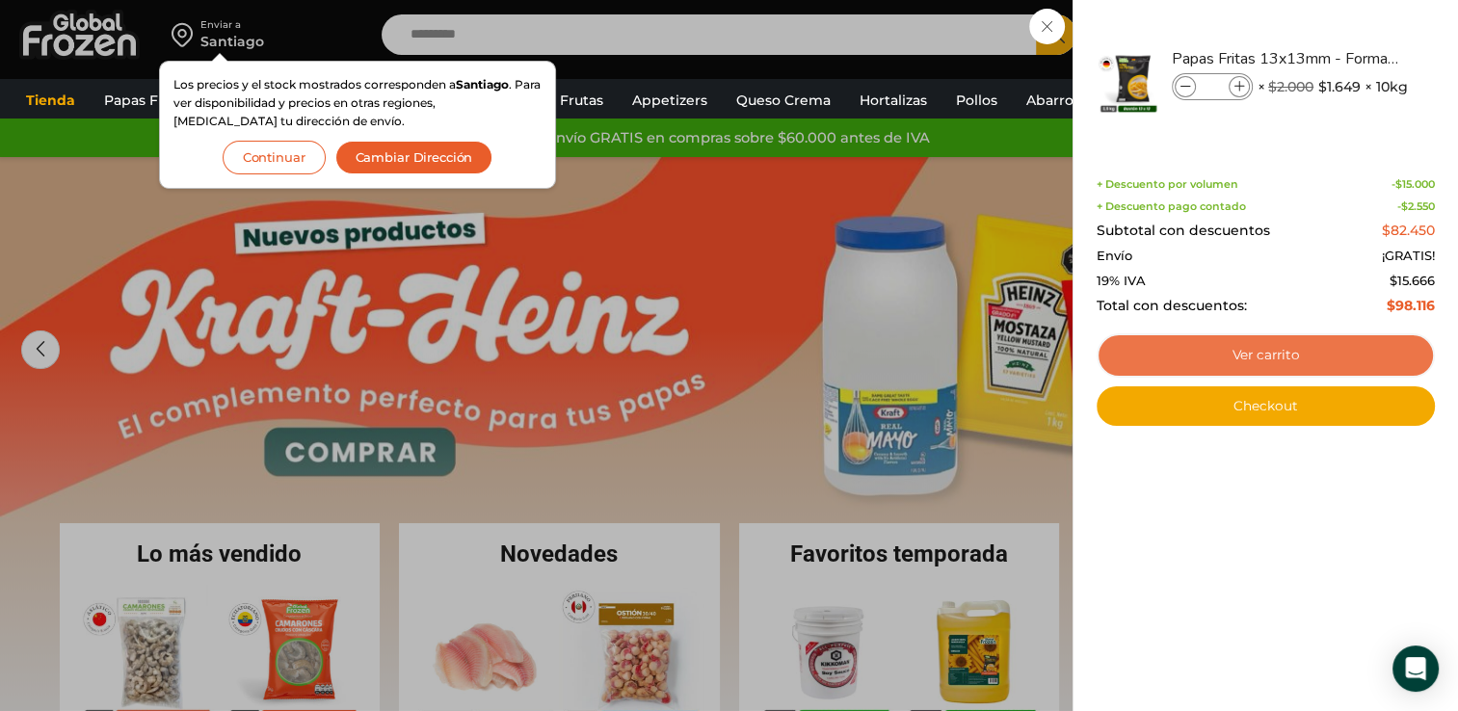
click at [1281, 356] on link "Ver carrito" at bounding box center [1265, 355] width 338 height 44
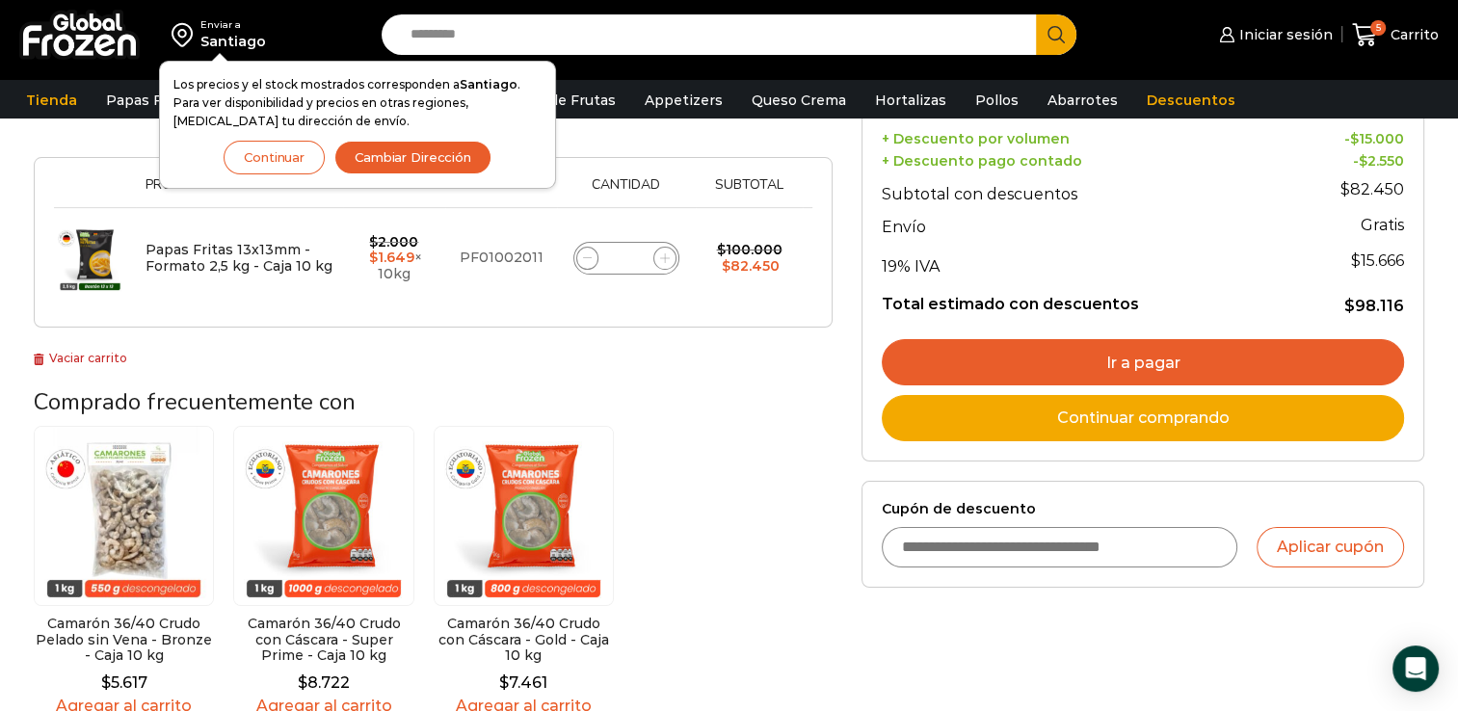
click at [976, 541] on input "Cupón de descuento" at bounding box center [1058, 547] width 355 height 40
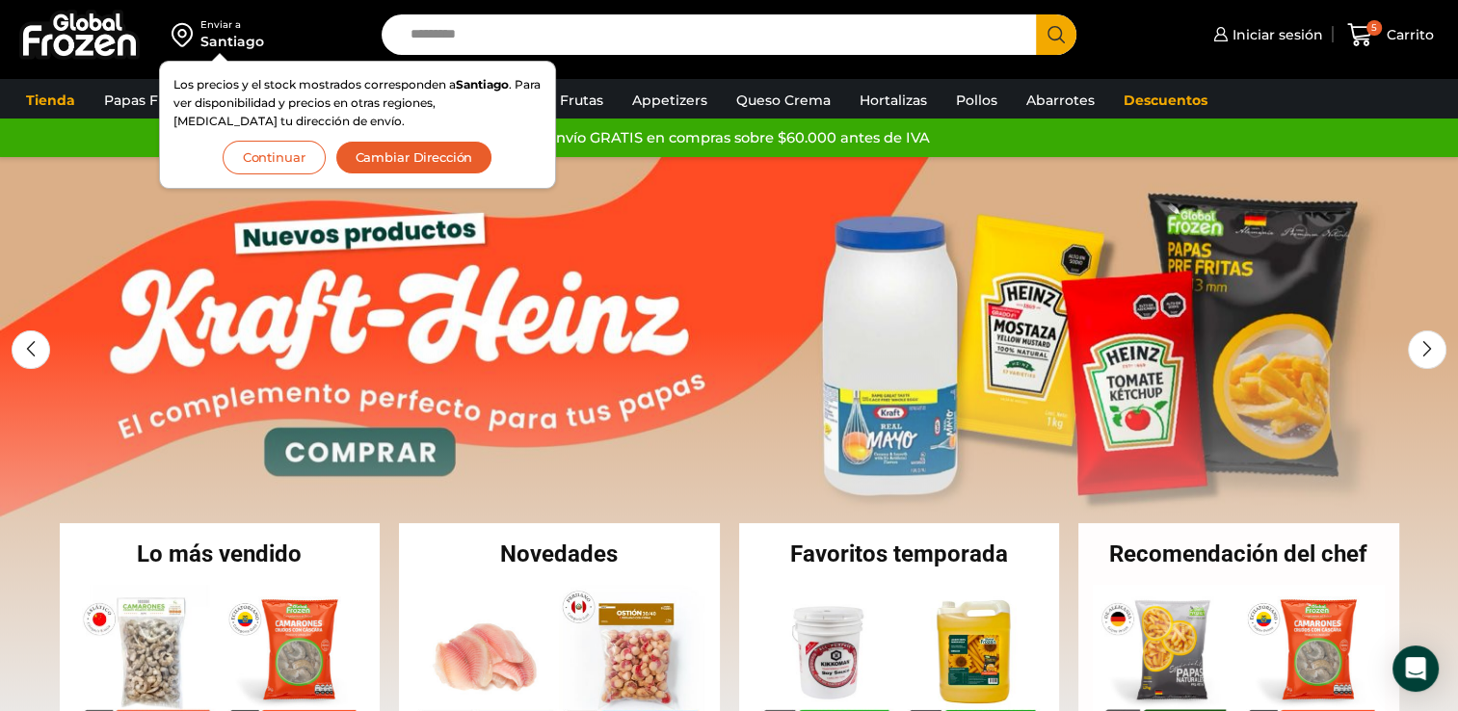
click at [735, 190] on link "1 / 2" at bounding box center [729, 446] width 1458 height 578
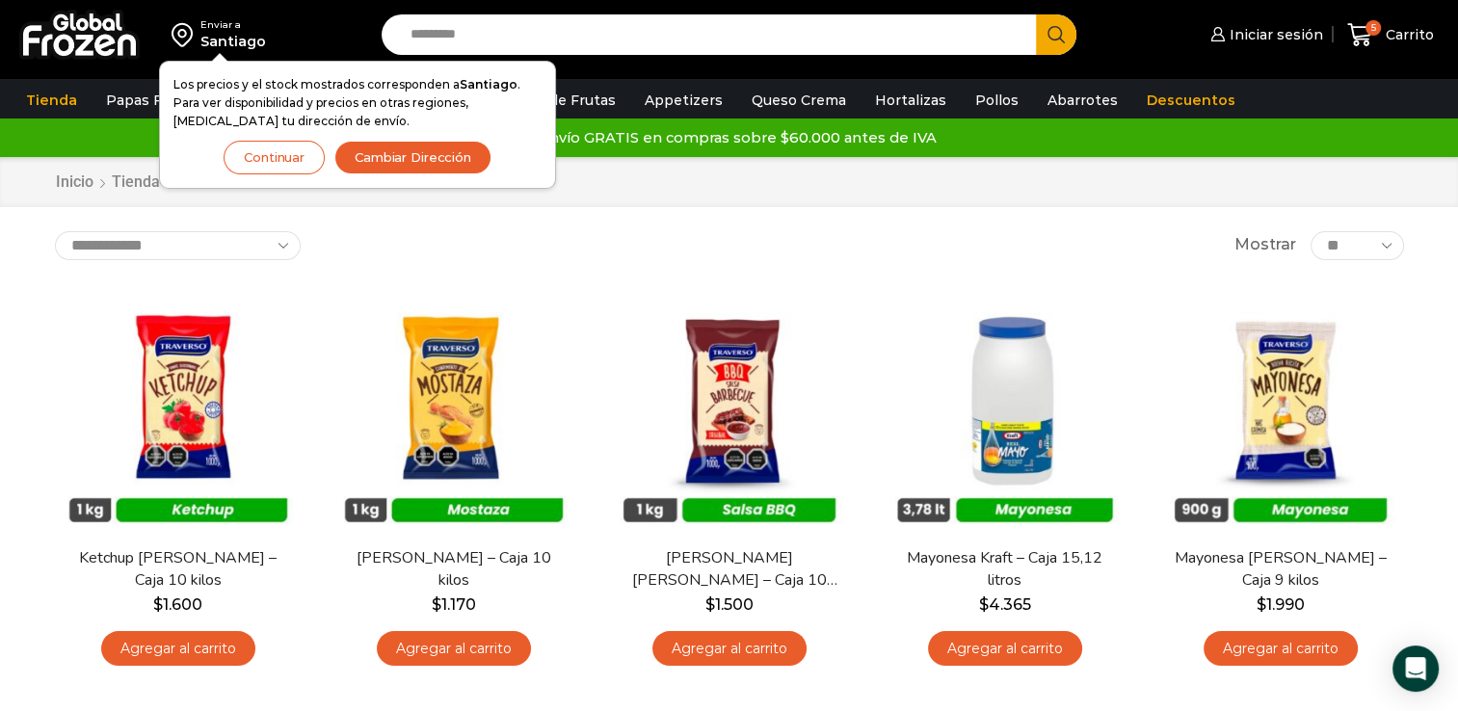
click at [697, 189] on div "Inicio [GEOGRAPHIC_DATA] Abarrotes [GEOGRAPHIC_DATA]" at bounding box center [729, 182] width 1378 height 22
click at [1363, 37] on icon at bounding box center [1359, 34] width 25 height 23
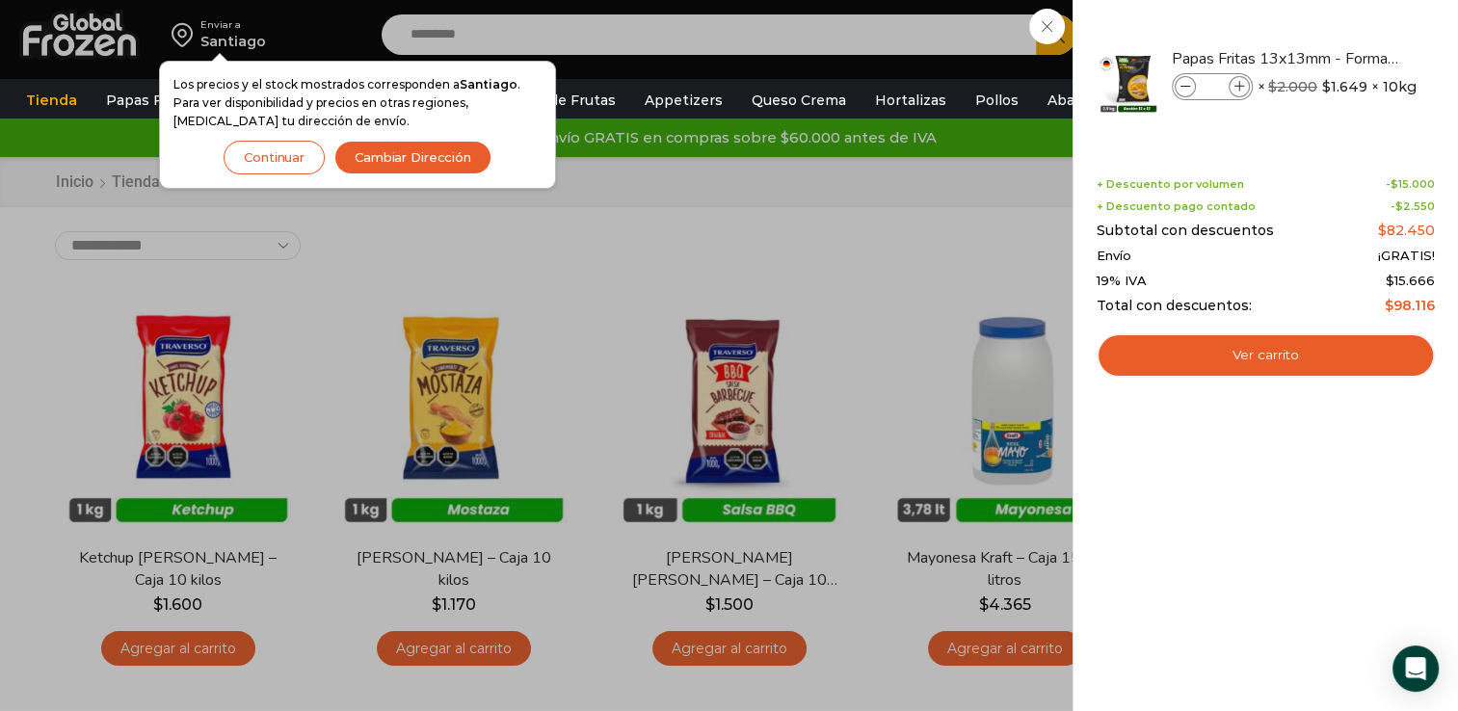
click at [1342, 58] on div "5 Carrito 5 5 Shopping Cart * $" at bounding box center [1390, 35] width 96 height 45
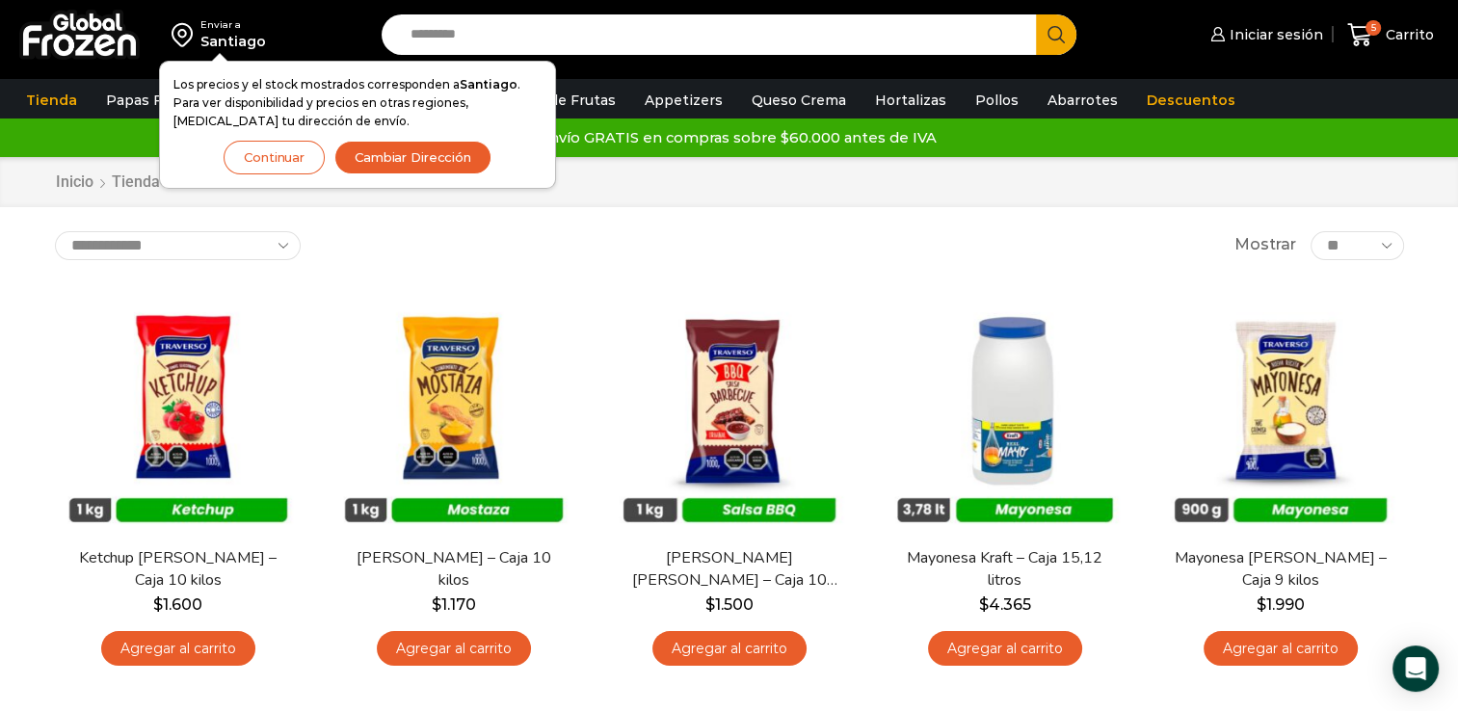
click at [1067, 35] on button "Search" at bounding box center [1056, 34] width 40 height 40
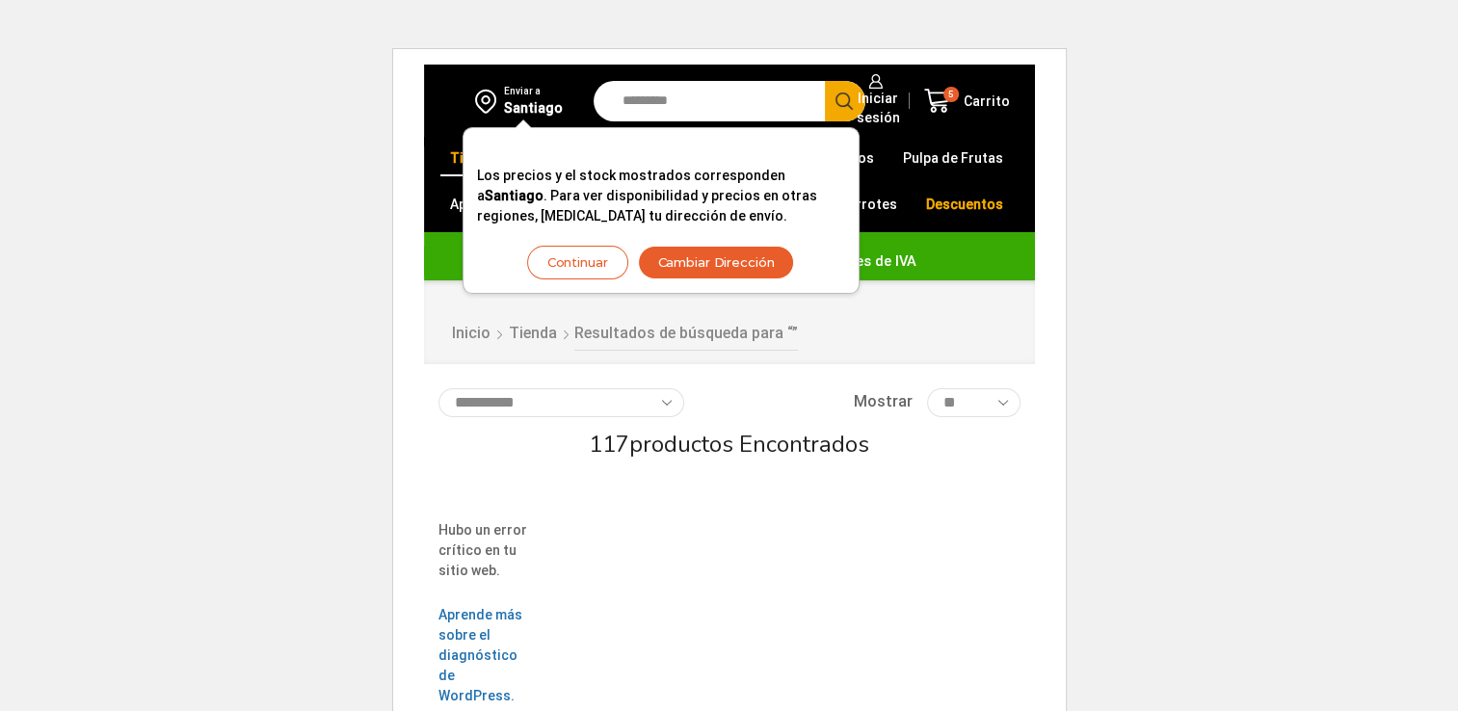
click at [240, 323] on html "WordPress WooCommerce Themes Enviar a [GEOGRAPHIC_DATA] Los precios y el stock …" at bounding box center [729, 451] width 1458 height 903
